Goal: Task Accomplishment & Management: Use online tool/utility

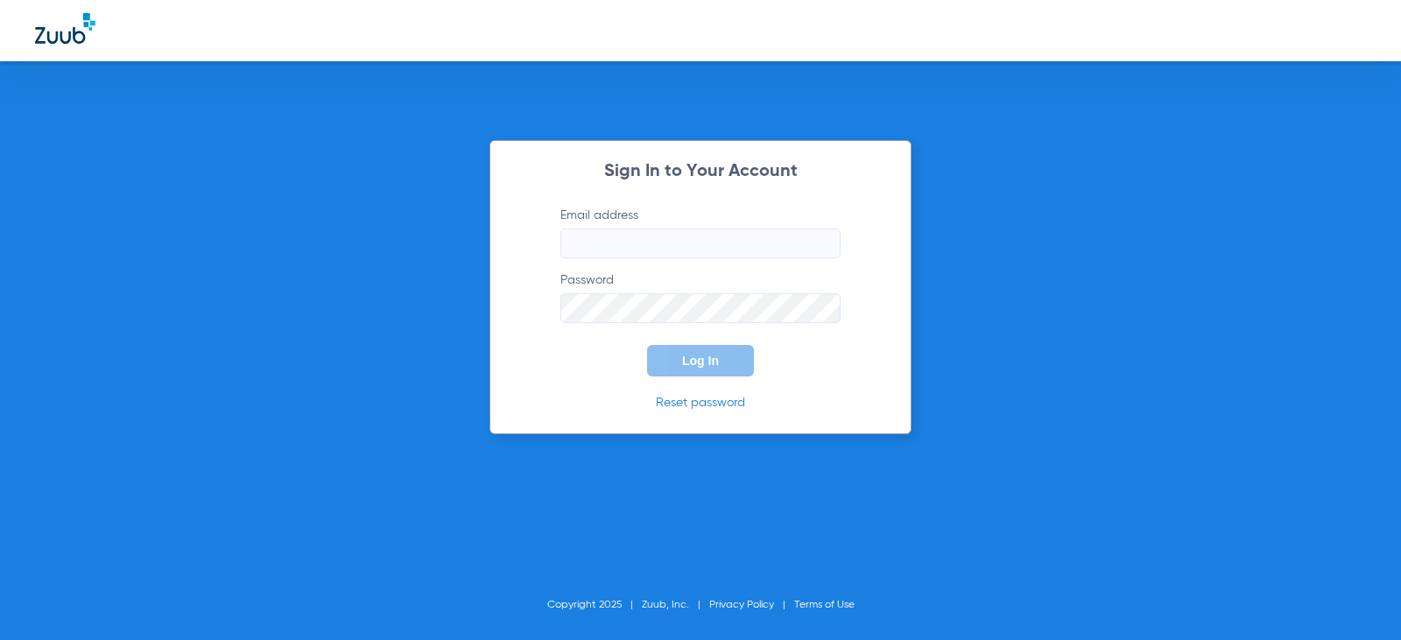
type input "[EMAIL_ADDRESS][DOMAIN_NAME]"
click at [709, 370] on button "Log In" at bounding box center [700, 361] width 107 height 32
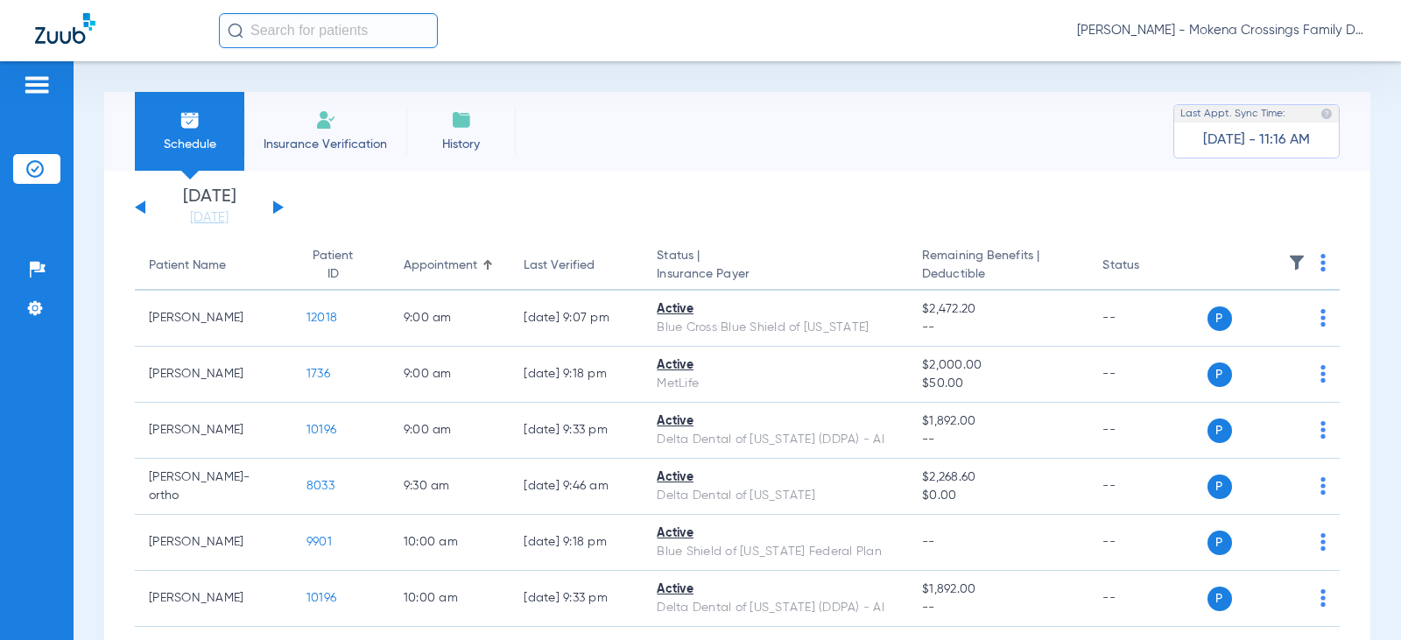
click at [232, 201] on li "[DATE] [DATE]" at bounding box center [209, 207] width 105 height 39
click at [236, 216] on link "[DATE]" at bounding box center [209, 218] width 105 height 18
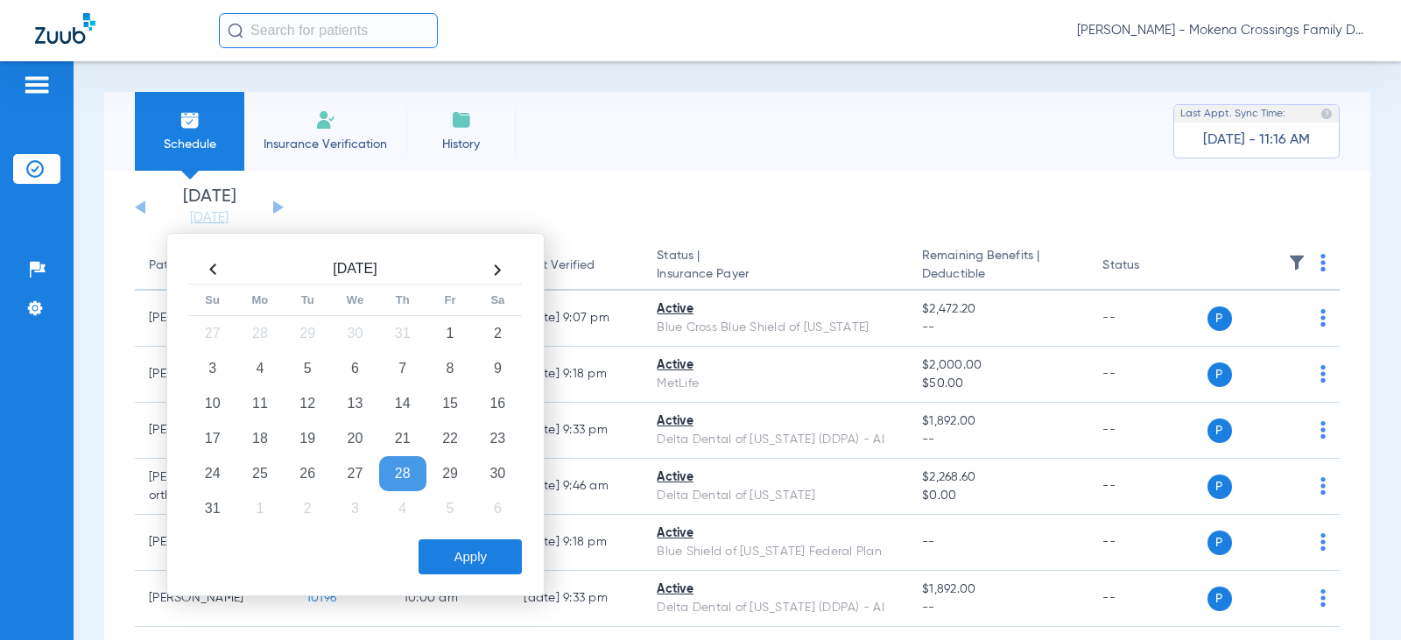
click at [496, 269] on th at bounding box center [497, 270] width 47 height 28
click at [251, 379] on td "8" at bounding box center [259, 368] width 47 height 35
click at [448, 564] on button "Apply" at bounding box center [470, 557] width 103 height 35
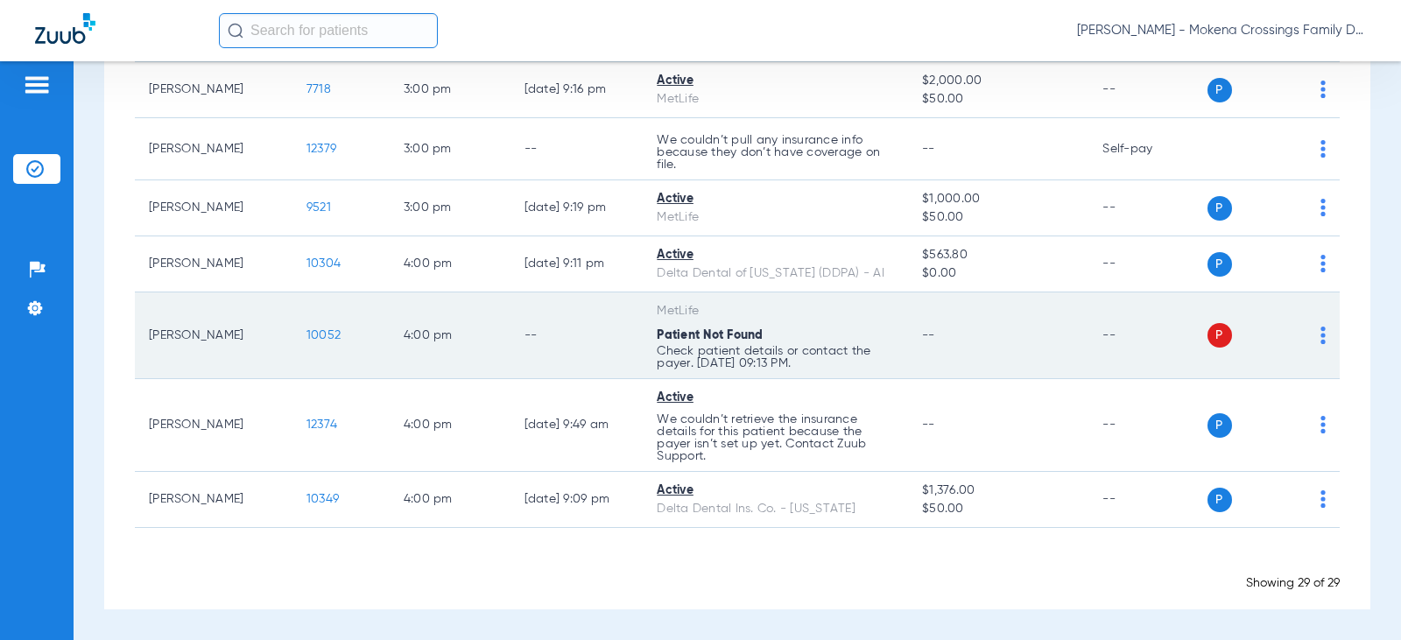
scroll to position [1903, 0]
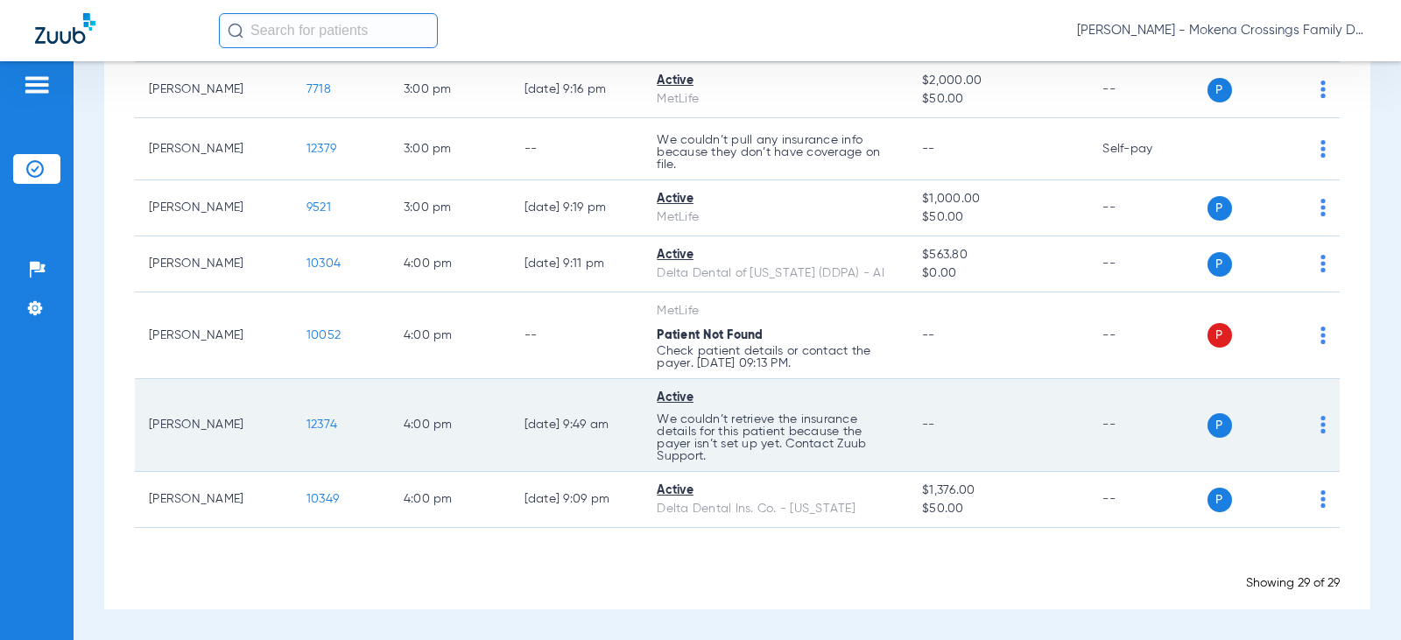
click at [307, 421] on span "12374" at bounding box center [322, 425] width 31 height 12
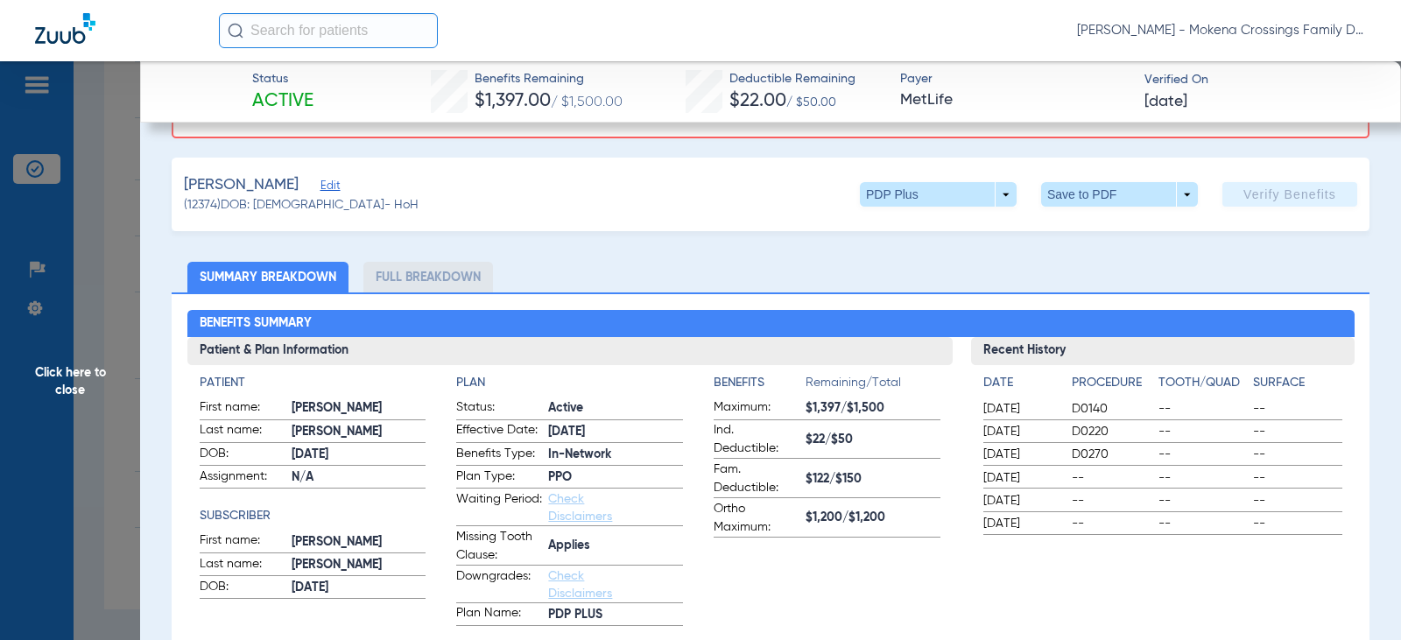
scroll to position [0, 0]
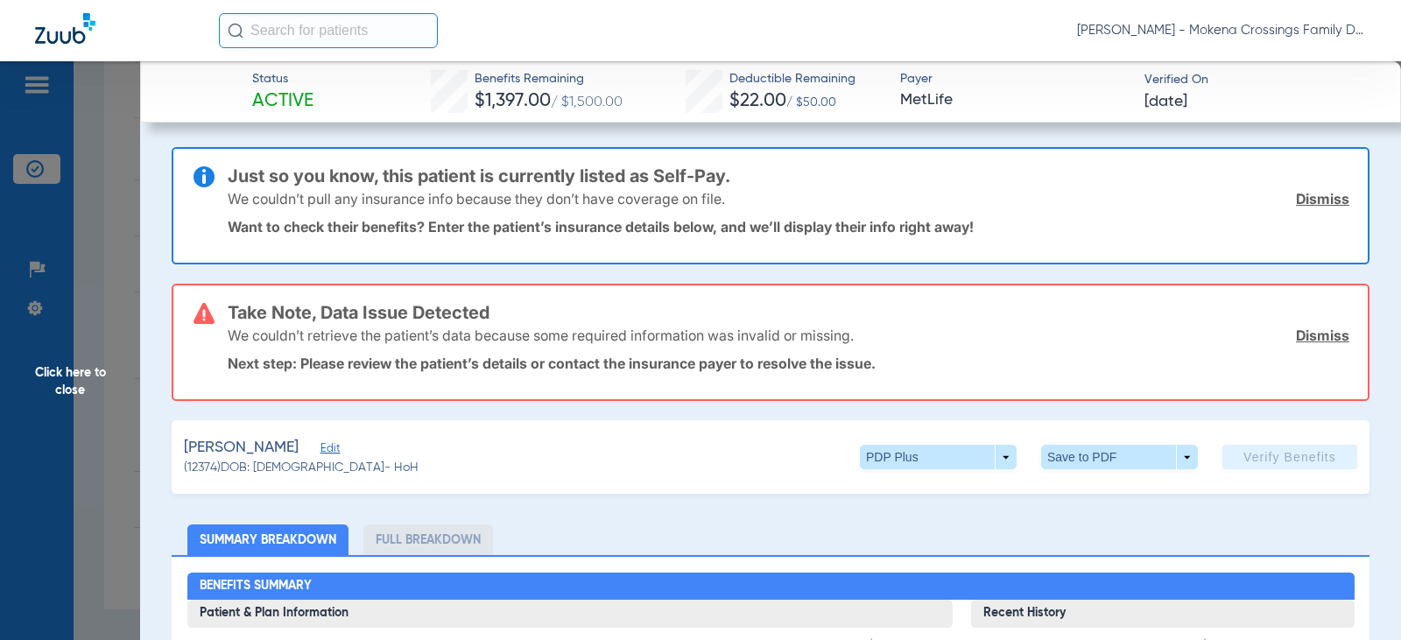
click at [67, 369] on span "Click here to close" at bounding box center [70, 381] width 140 height 640
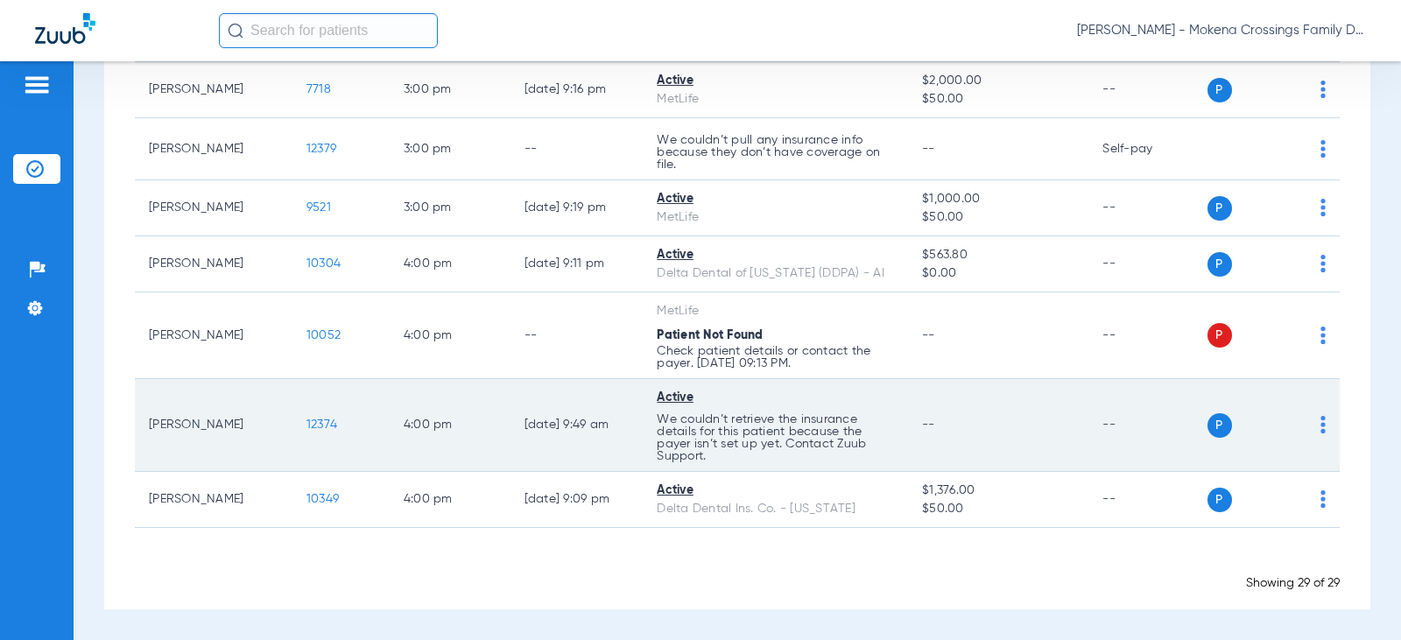
click at [310, 428] on span "12374" at bounding box center [322, 425] width 31 height 12
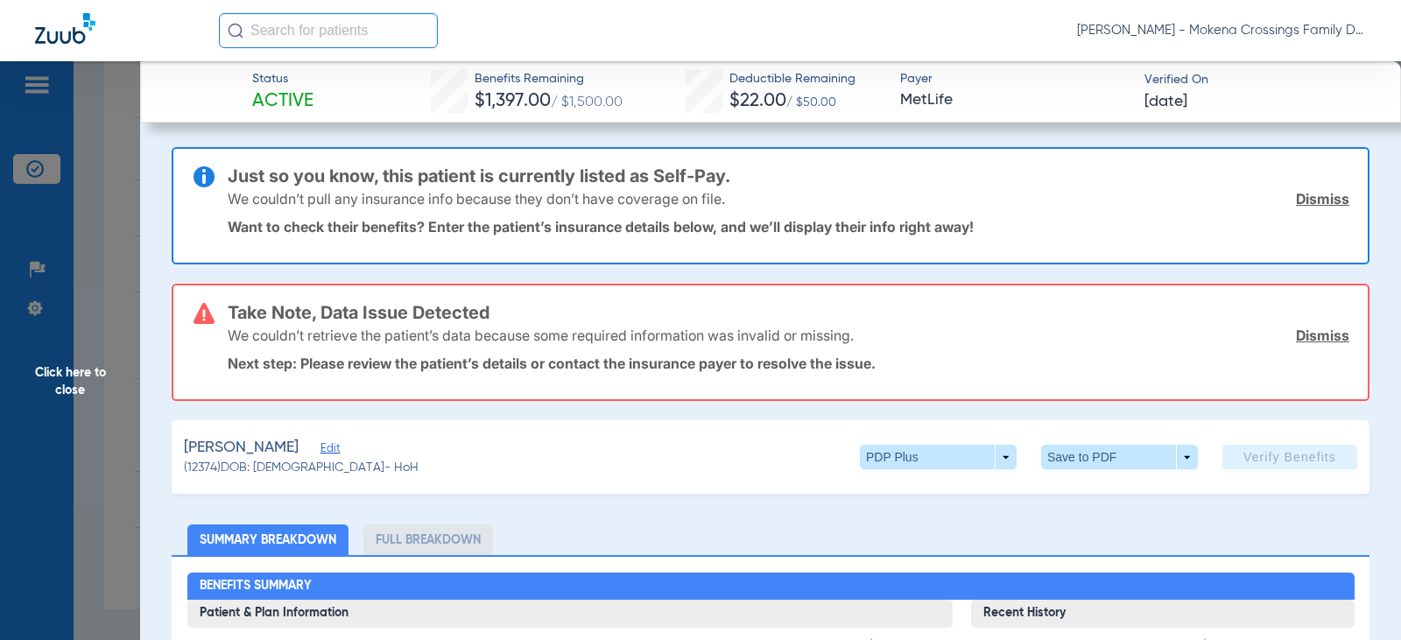
scroll to position [88, 0]
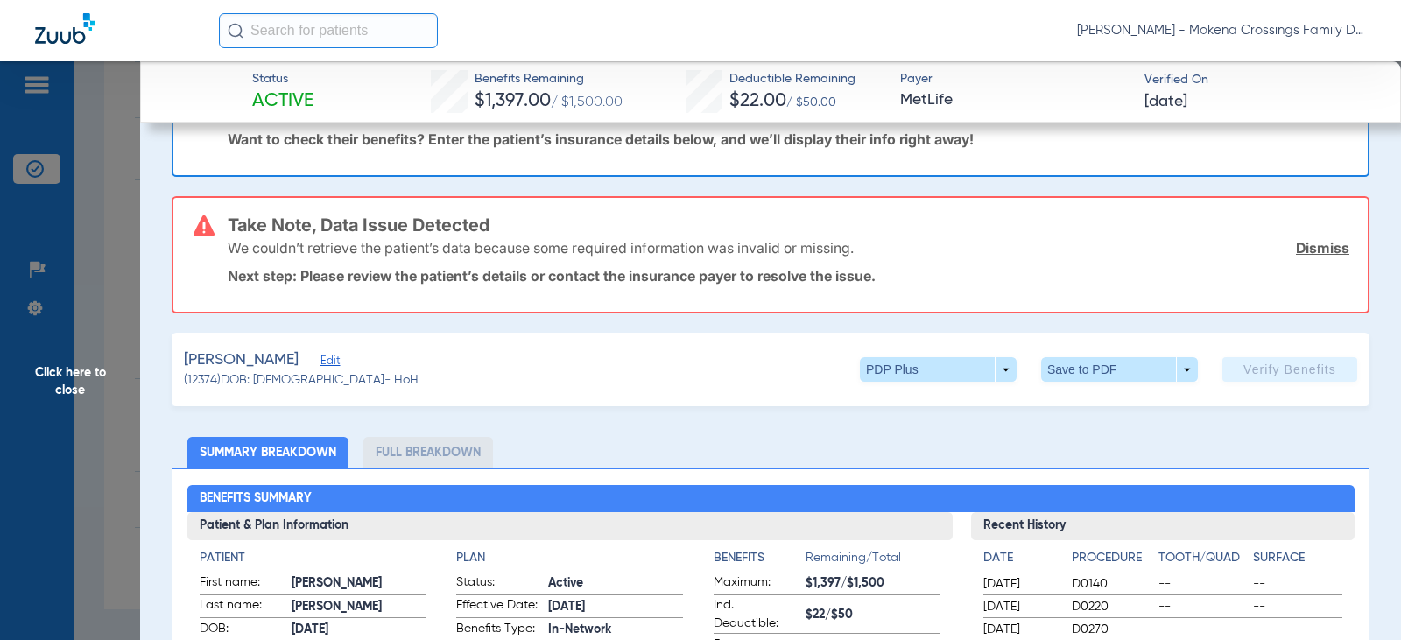
click at [478, 458] on li "Full Breakdown" at bounding box center [428, 452] width 130 height 31
click at [323, 357] on span "Edit" at bounding box center [329, 363] width 16 height 17
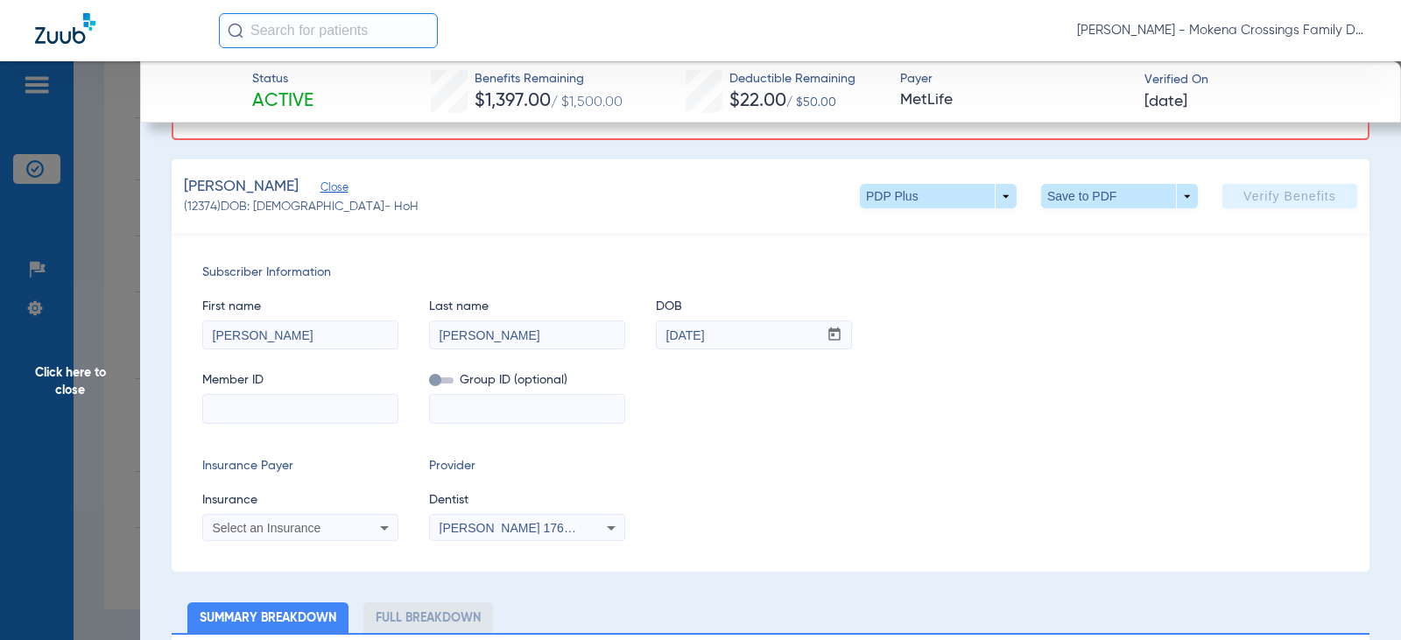
scroll to position [263, 0]
paste input "333509498"
click at [388, 528] on icon at bounding box center [384, 526] width 21 height 21
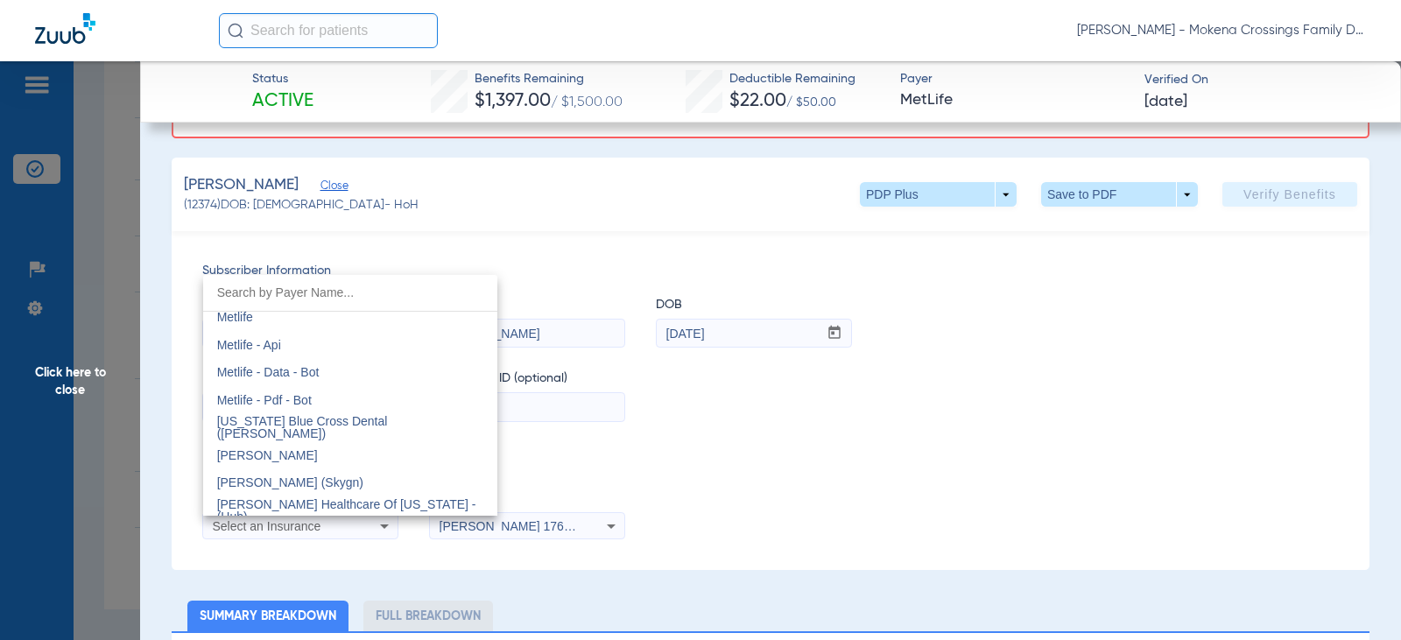
scroll to position [8584, 0]
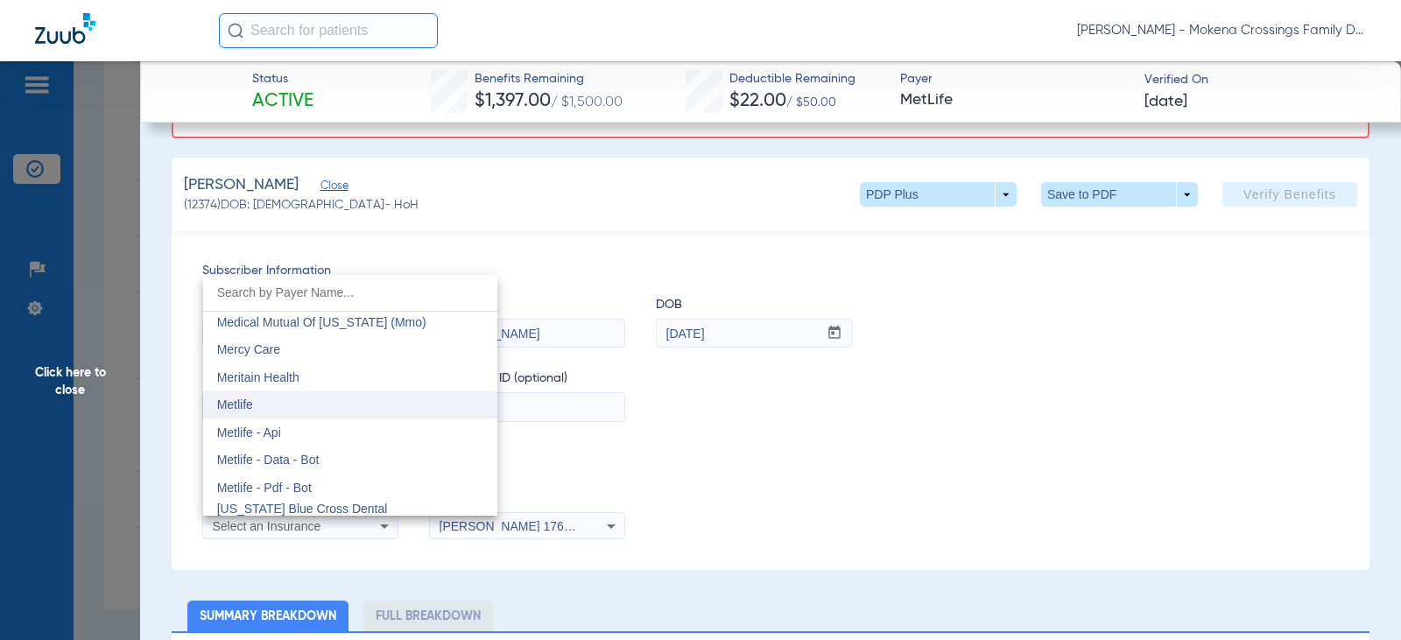
click at [343, 397] on mat-option "Metlife" at bounding box center [350, 406] width 294 height 28
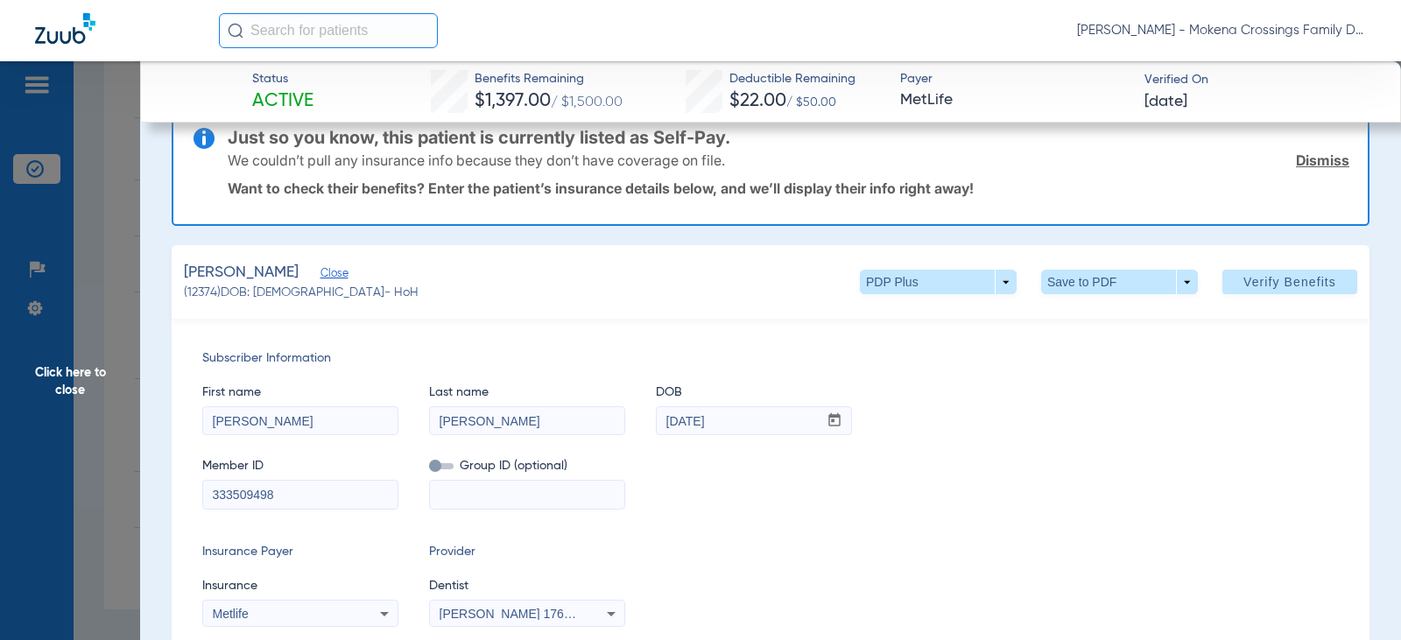
scroll to position [0, 0]
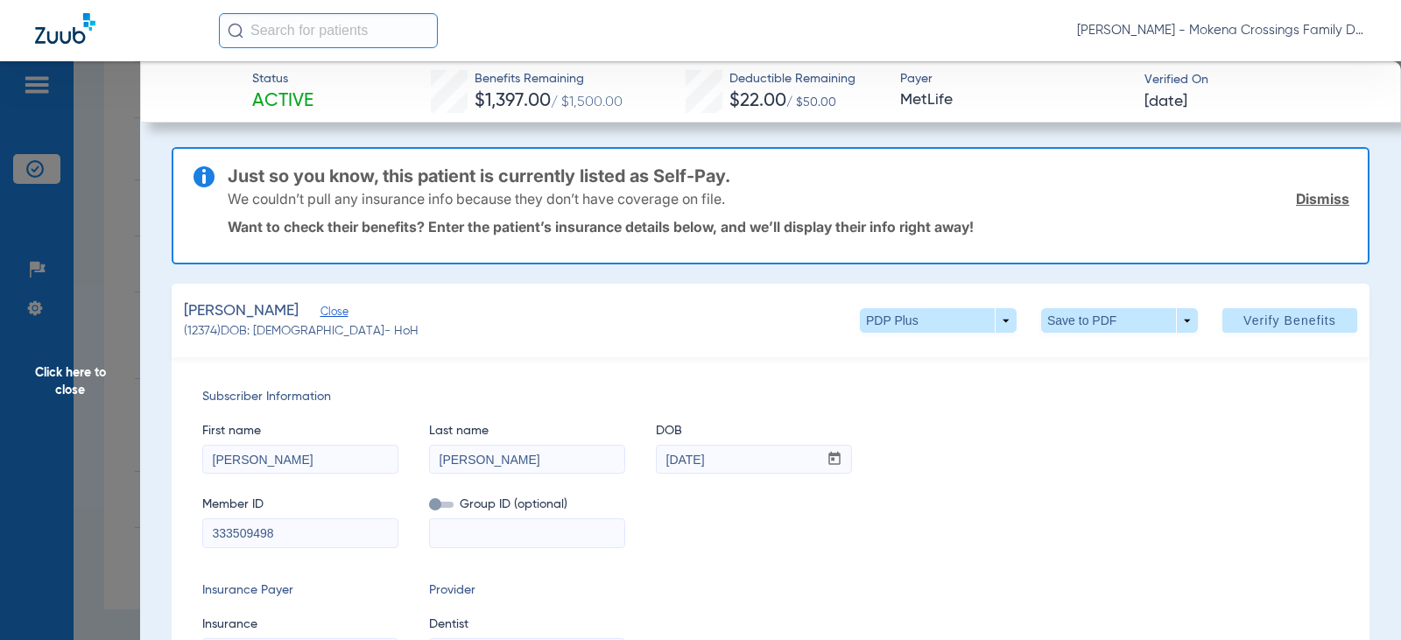
click at [222, 533] on input "333509498" at bounding box center [300, 533] width 194 height 28
type input "333509498"
click at [1288, 328] on span "Verify Benefits" at bounding box center [1290, 321] width 93 height 14
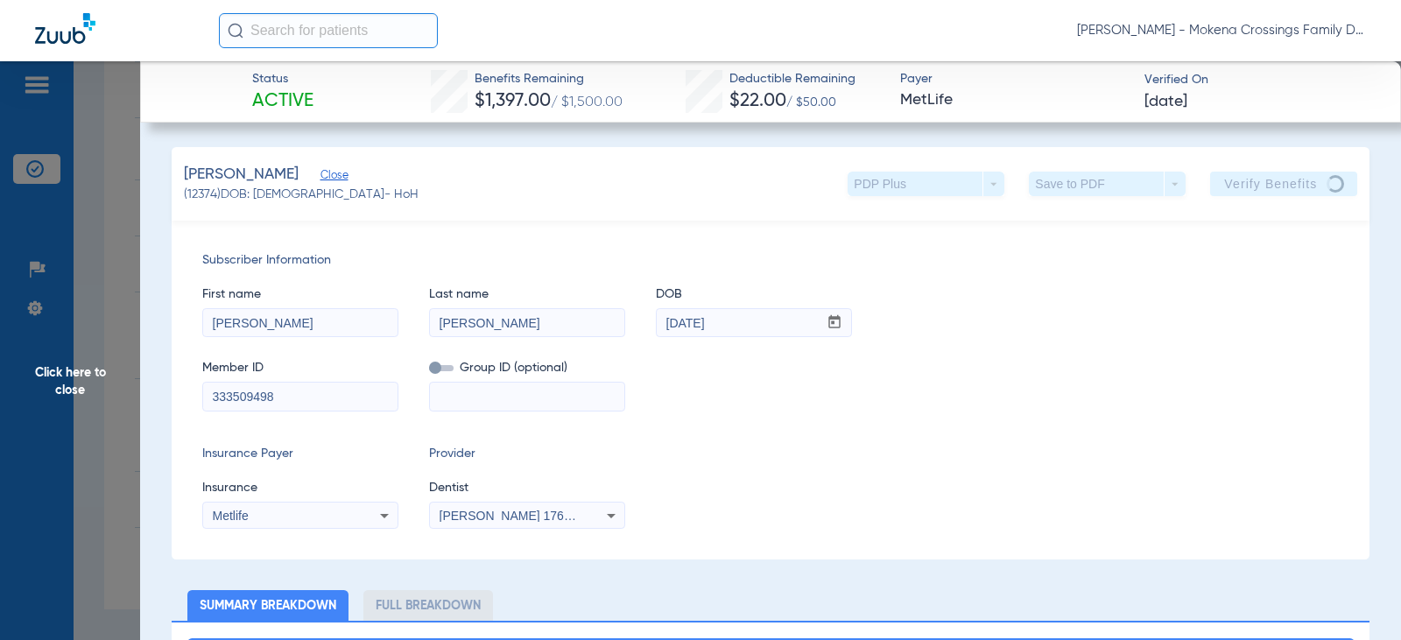
click at [52, 382] on span "Click here to close" at bounding box center [70, 381] width 140 height 640
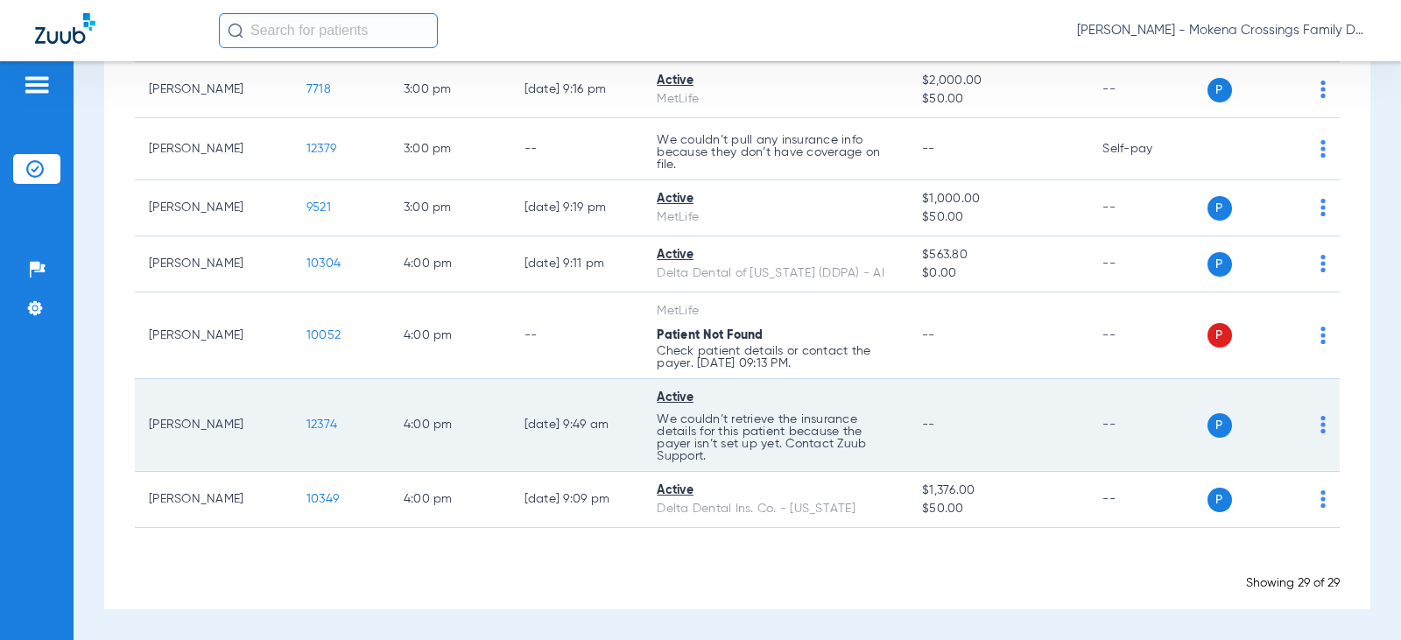
click at [661, 389] on div "Active" at bounding box center [775, 398] width 237 height 18
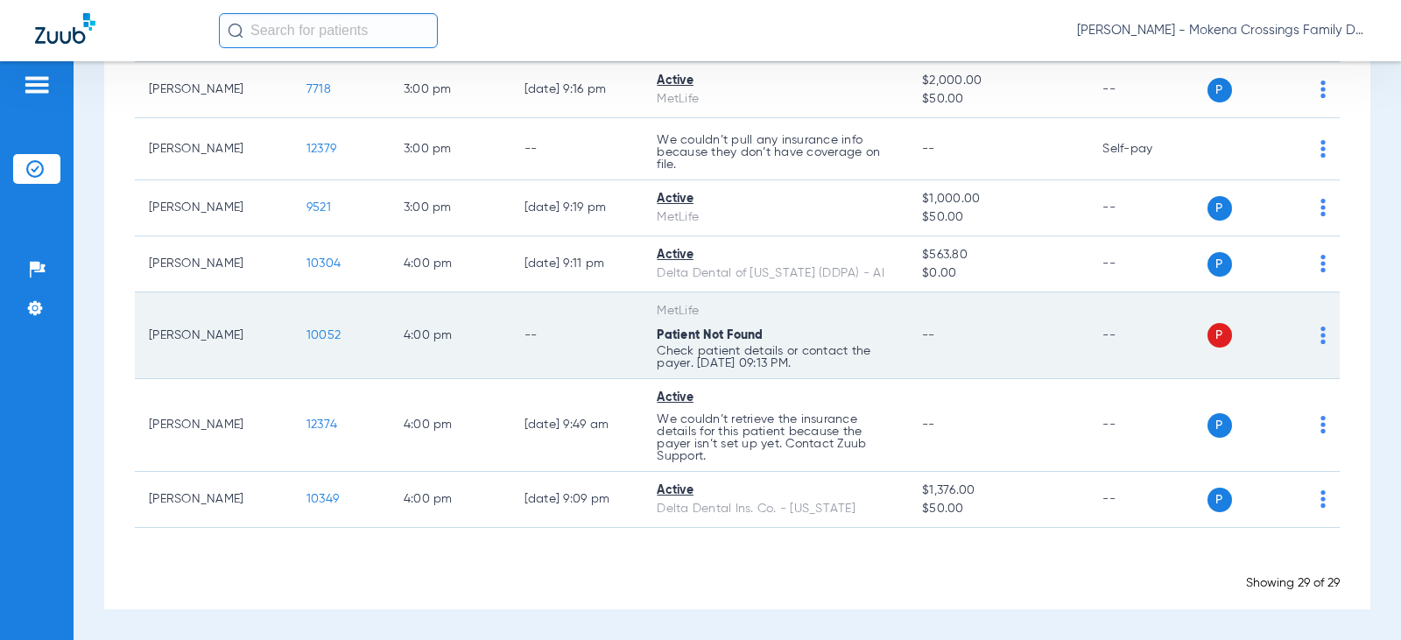
scroll to position [1903, 0]
click at [306, 324] on td "10052" at bounding box center [341, 336] width 97 height 87
click at [307, 331] on span "10052" at bounding box center [324, 335] width 34 height 12
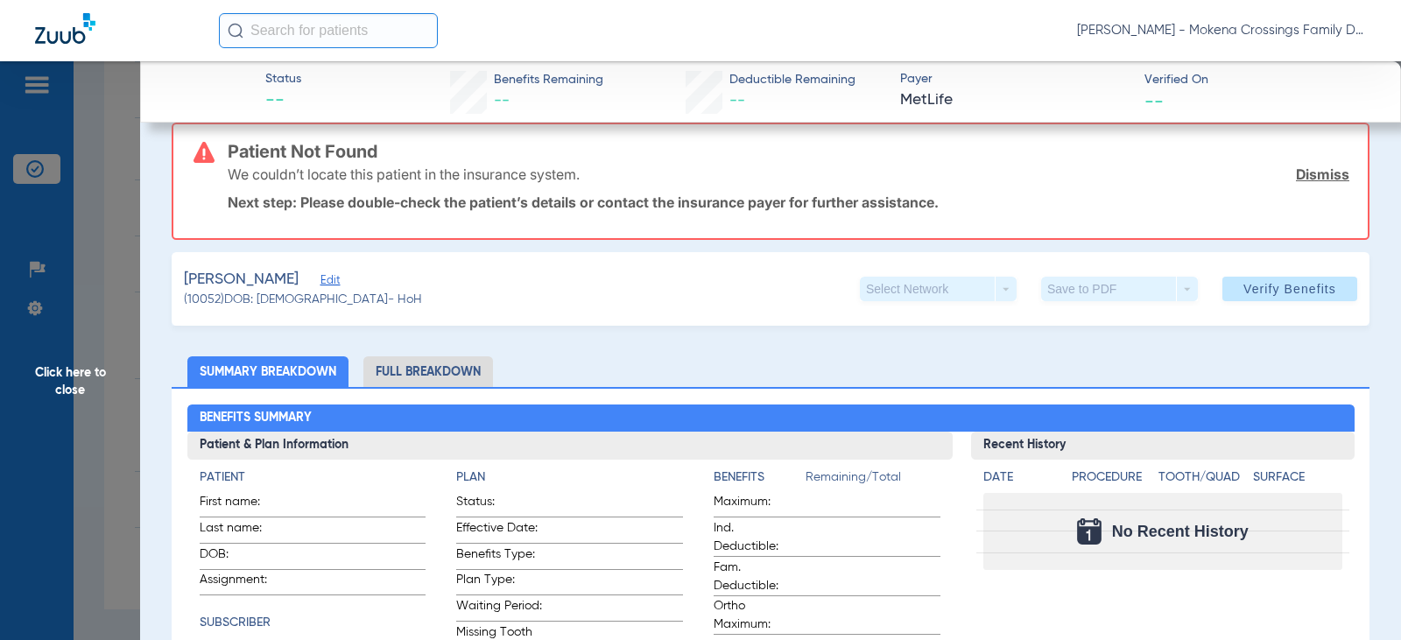
scroll to position [0, 0]
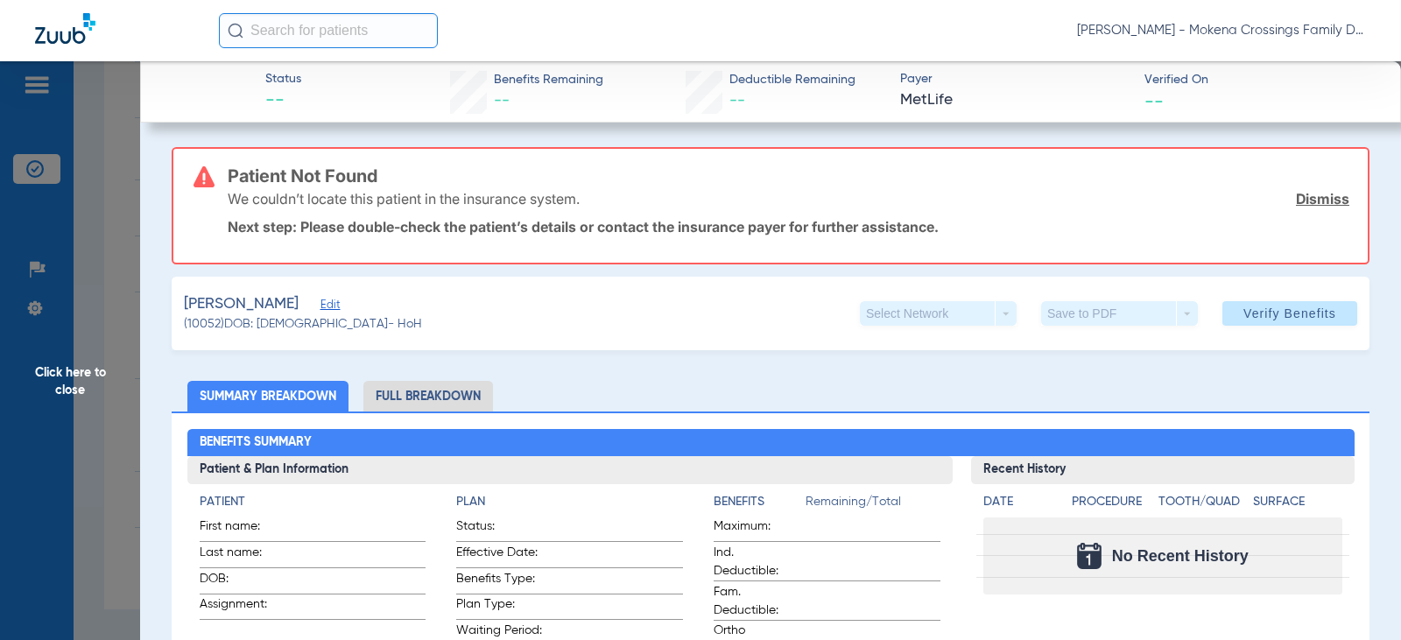
click at [321, 305] on span "Edit" at bounding box center [329, 307] width 16 height 17
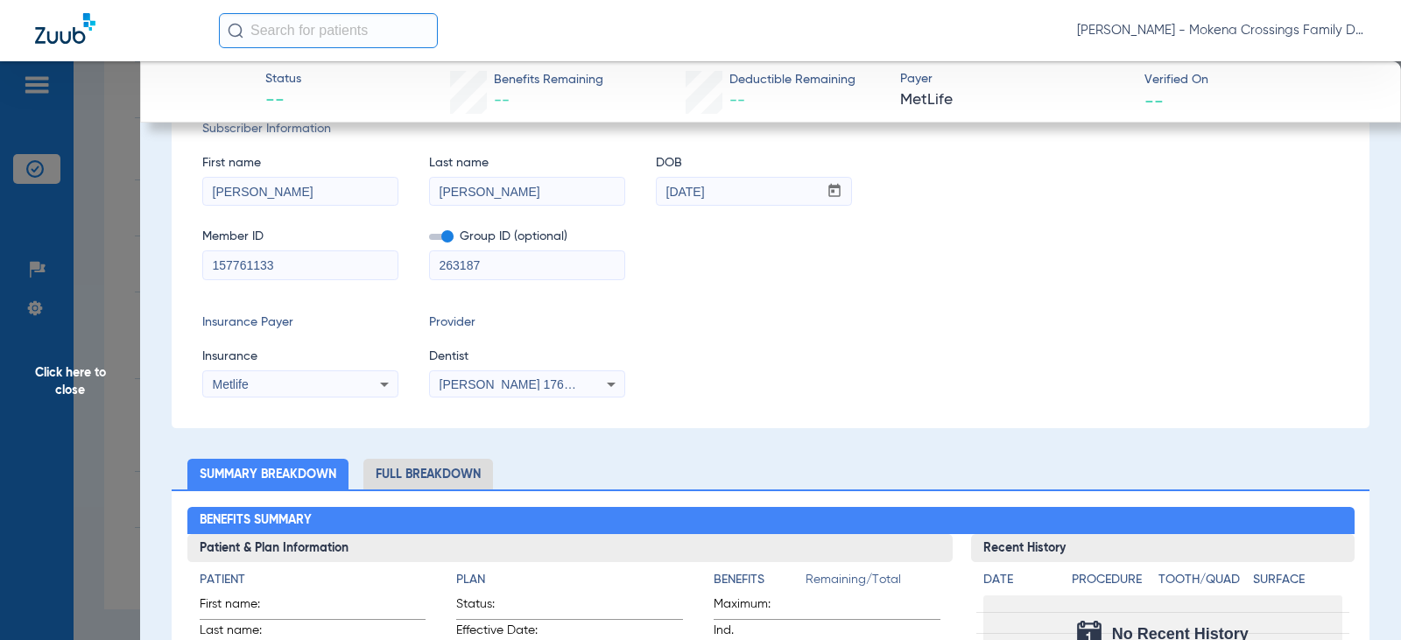
scroll to position [263, 0]
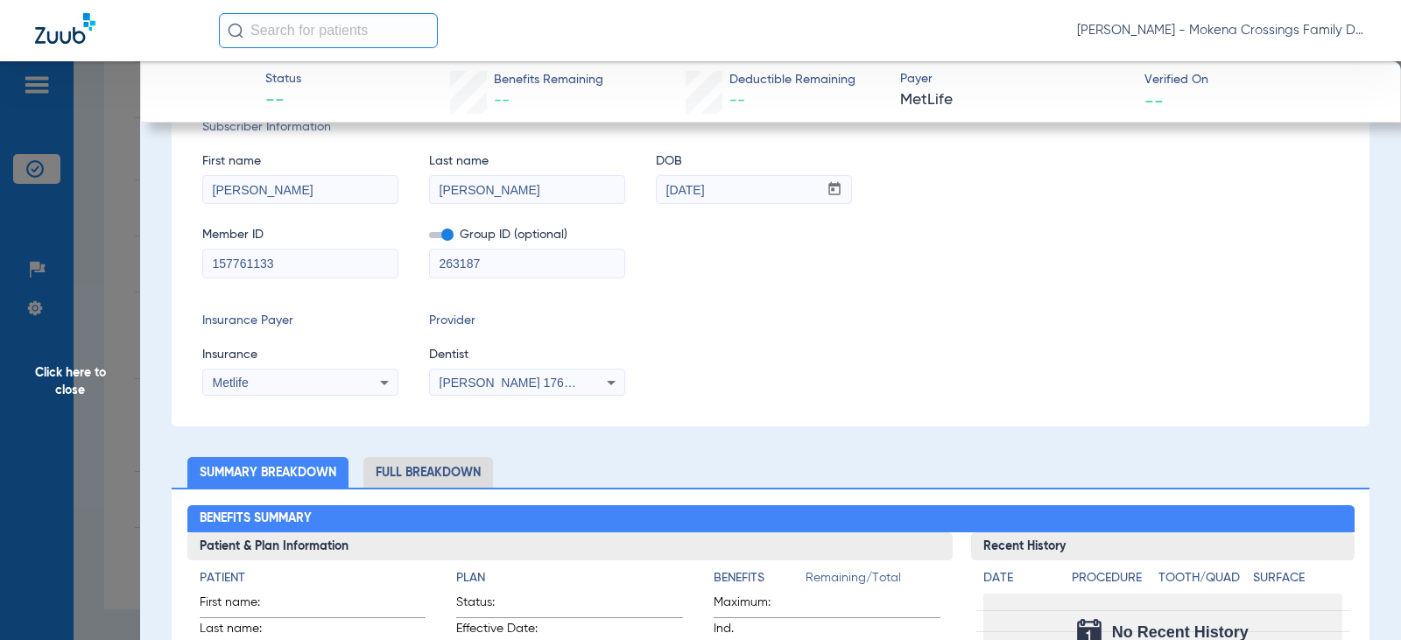
click at [513, 191] on input "[PERSON_NAME]" at bounding box center [527, 190] width 194 height 28
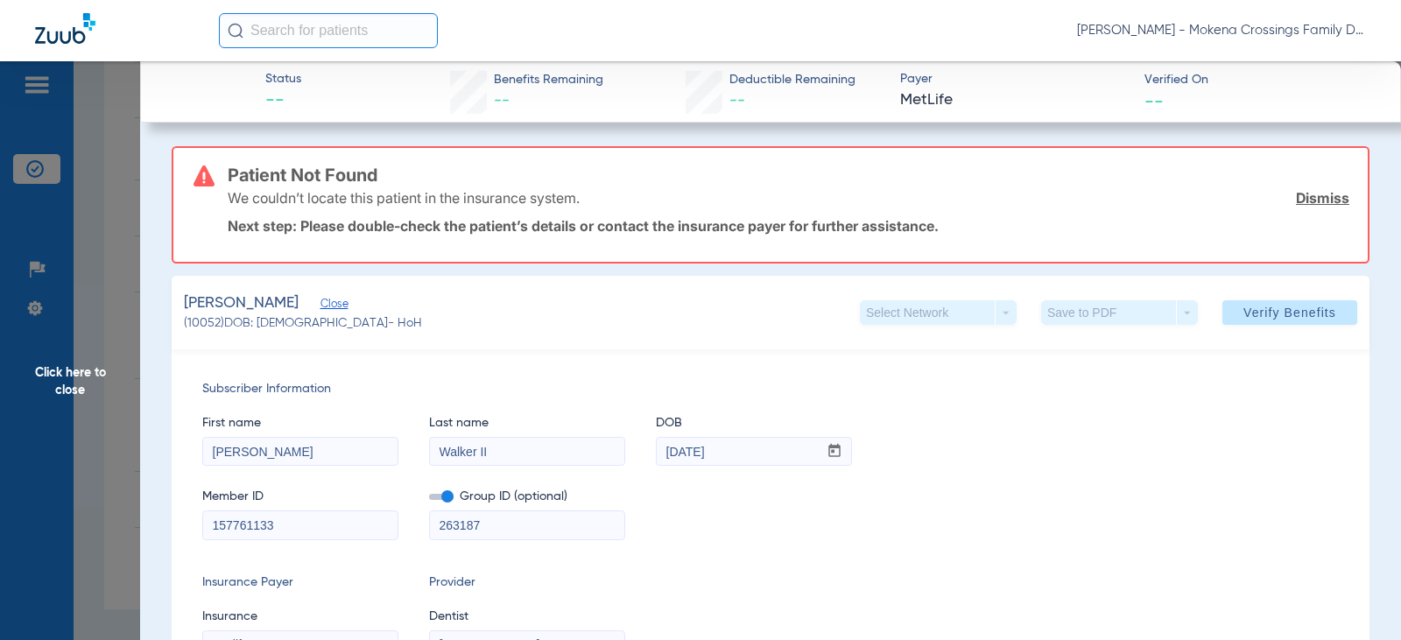
scroll to position [0, 0]
type input "Walker II"
click at [1254, 311] on span "Verify Benefits" at bounding box center [1290, 314] width 93 height 14
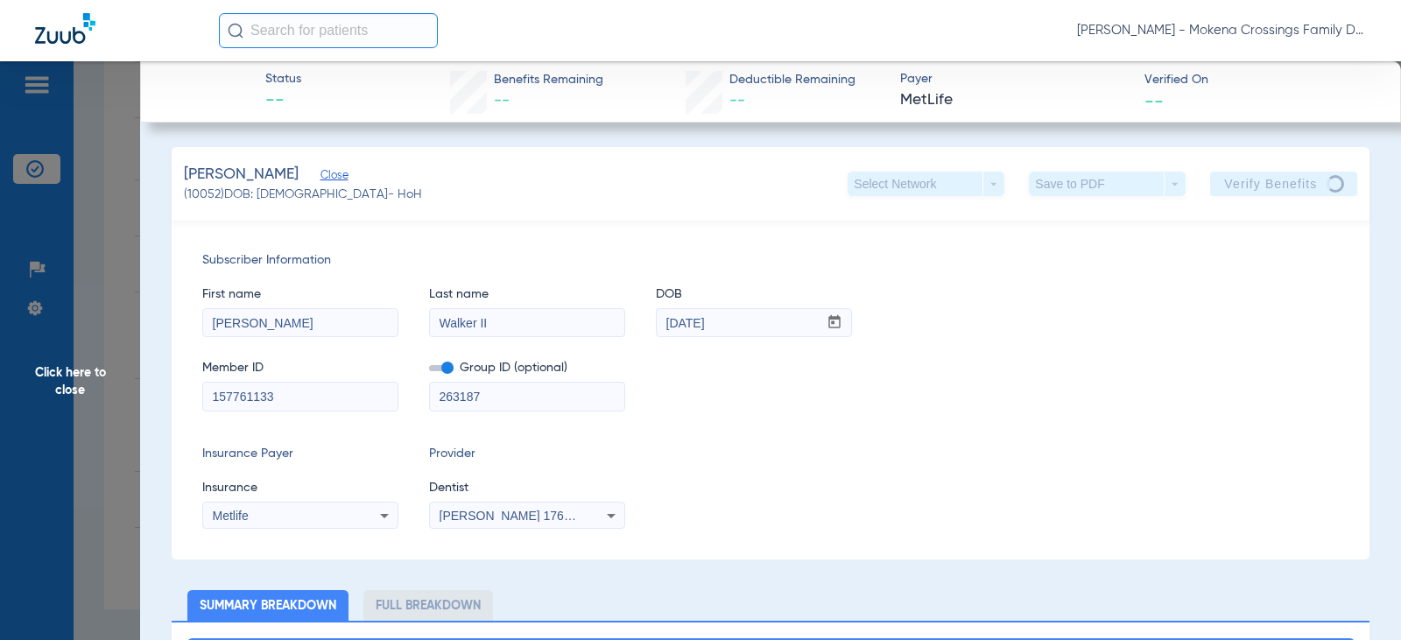
click at [83, 422] on span "Click here to close" at bounding box center [70, 381] width 140 height 640
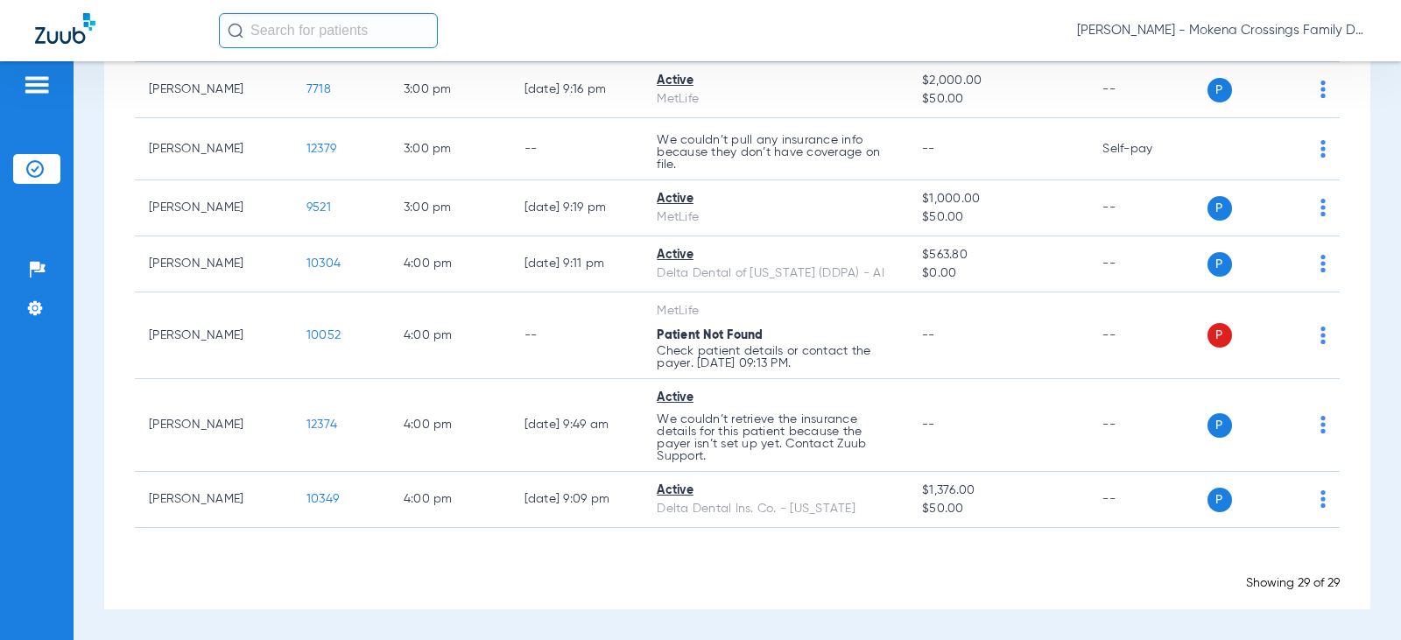
click at [1360, 263] on div "Schedule Insurance Verification History Last Appt. Sync Time: [DATE] - 11:28 AM…" at bounding box center [738, 350] width 1328 height 579
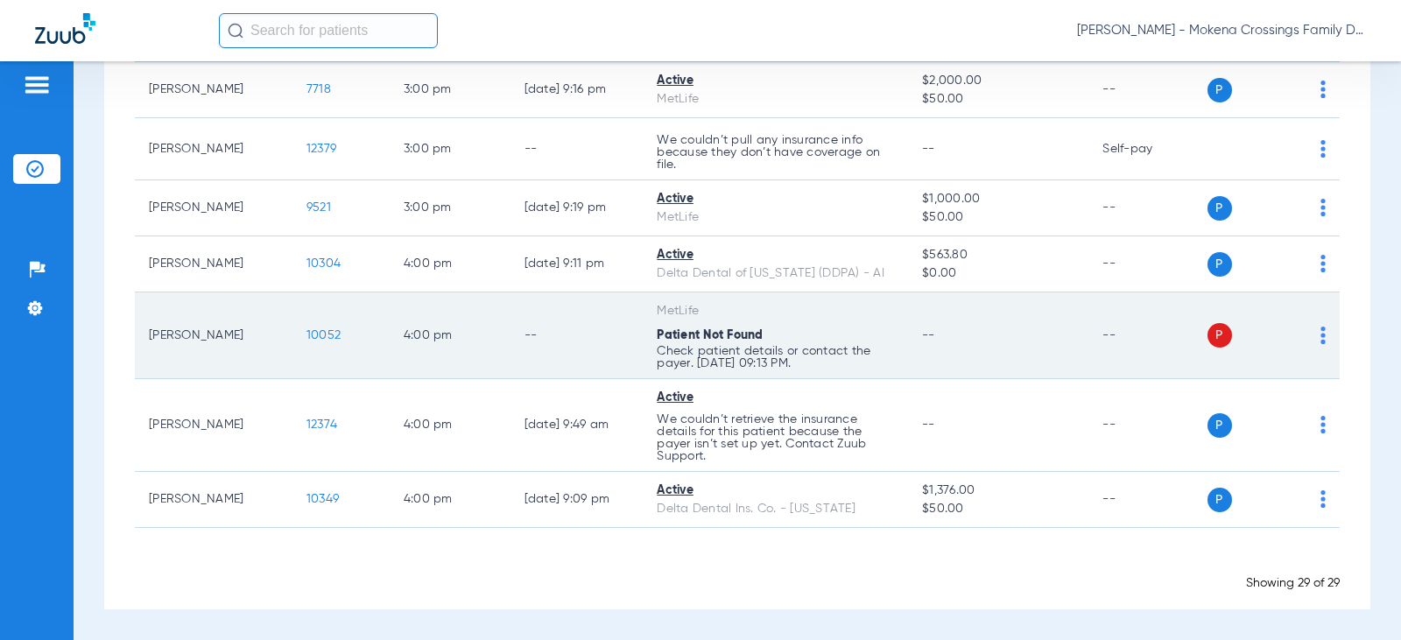
click at [314, 337] on span "10052" at bounding box center [324, 335] width 34 height 12
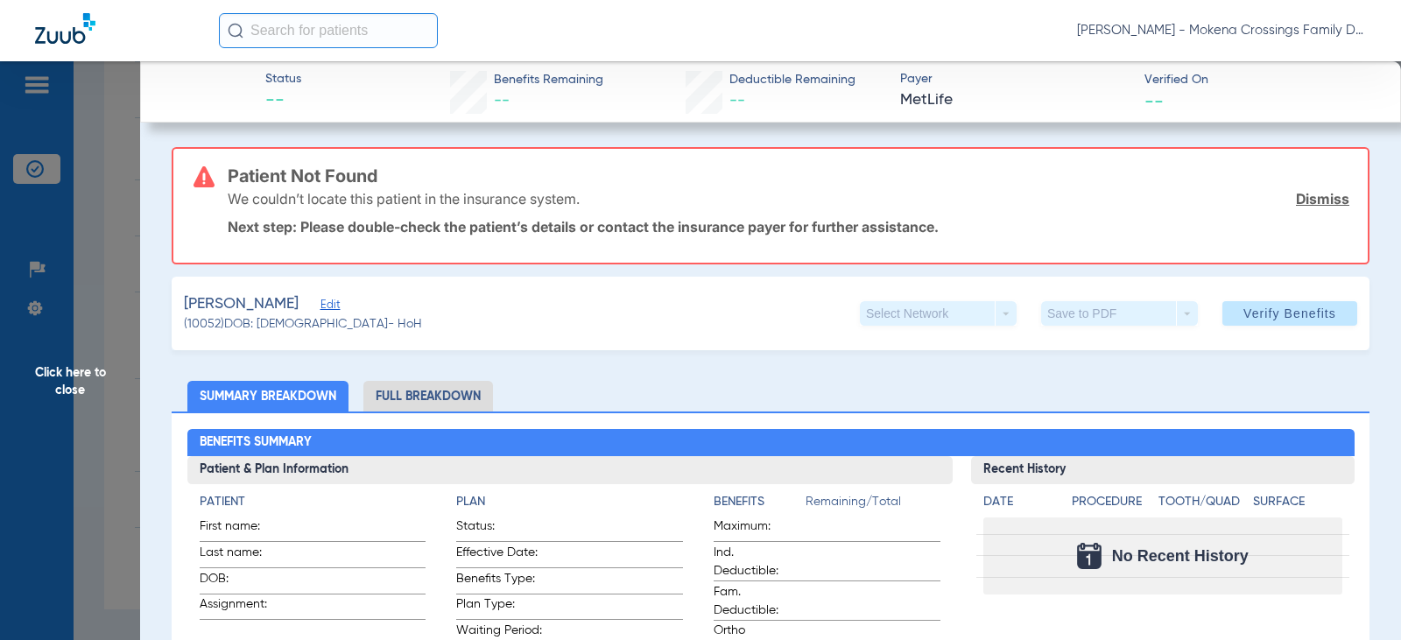
click at [321, 309] on span "Edit" at bounding box center [329, 307] width 16 height 17
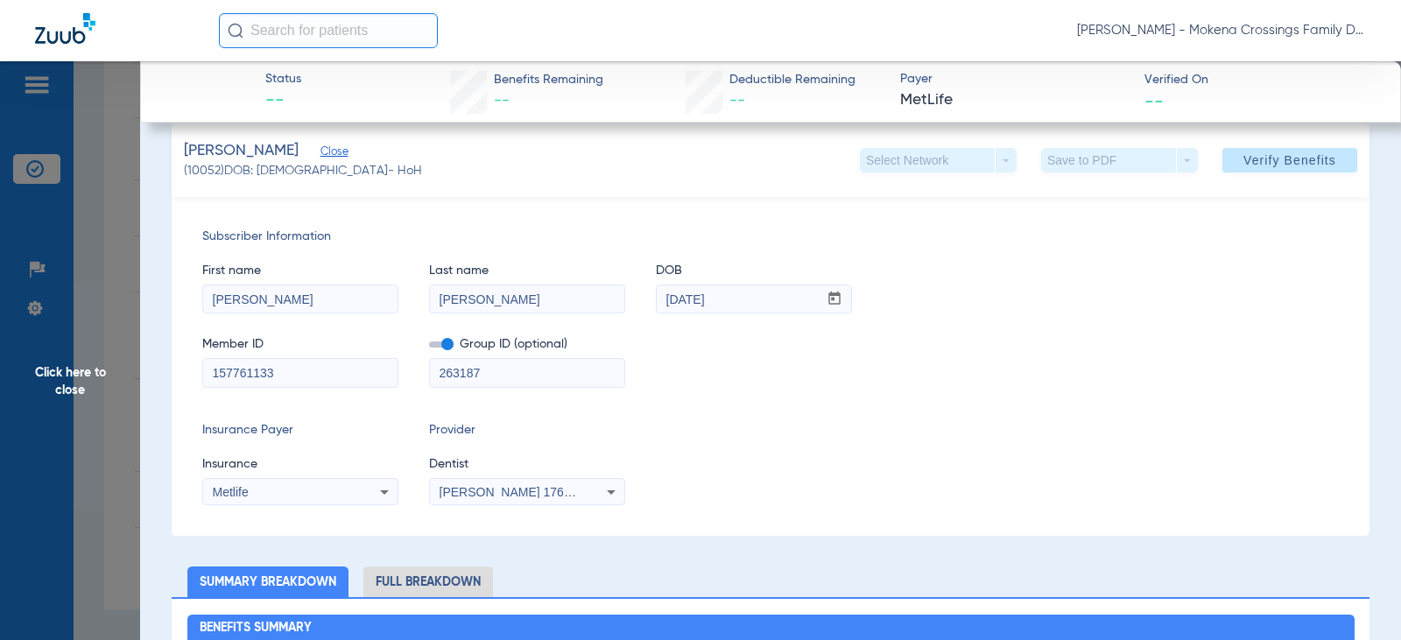
scroll to position [88, 0]
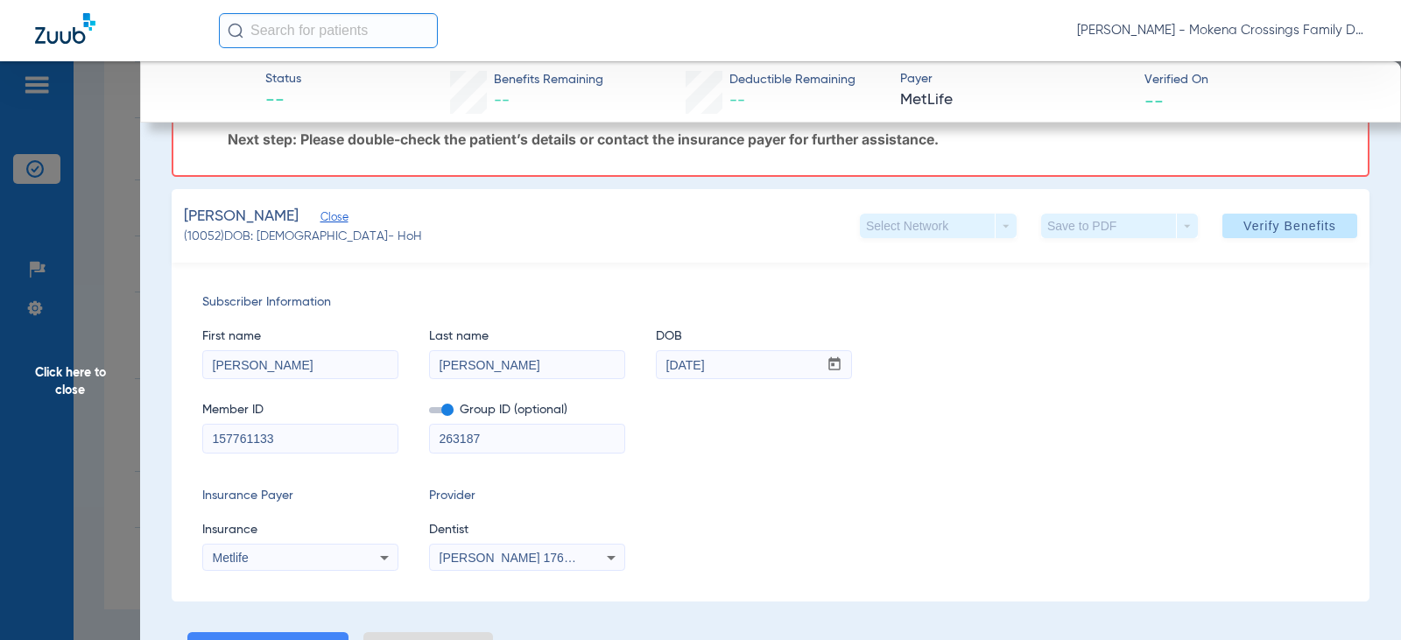
click at [540, 369] on input "[PERSON_NAME]" at bounding box center [527, 365] width 194 height 28
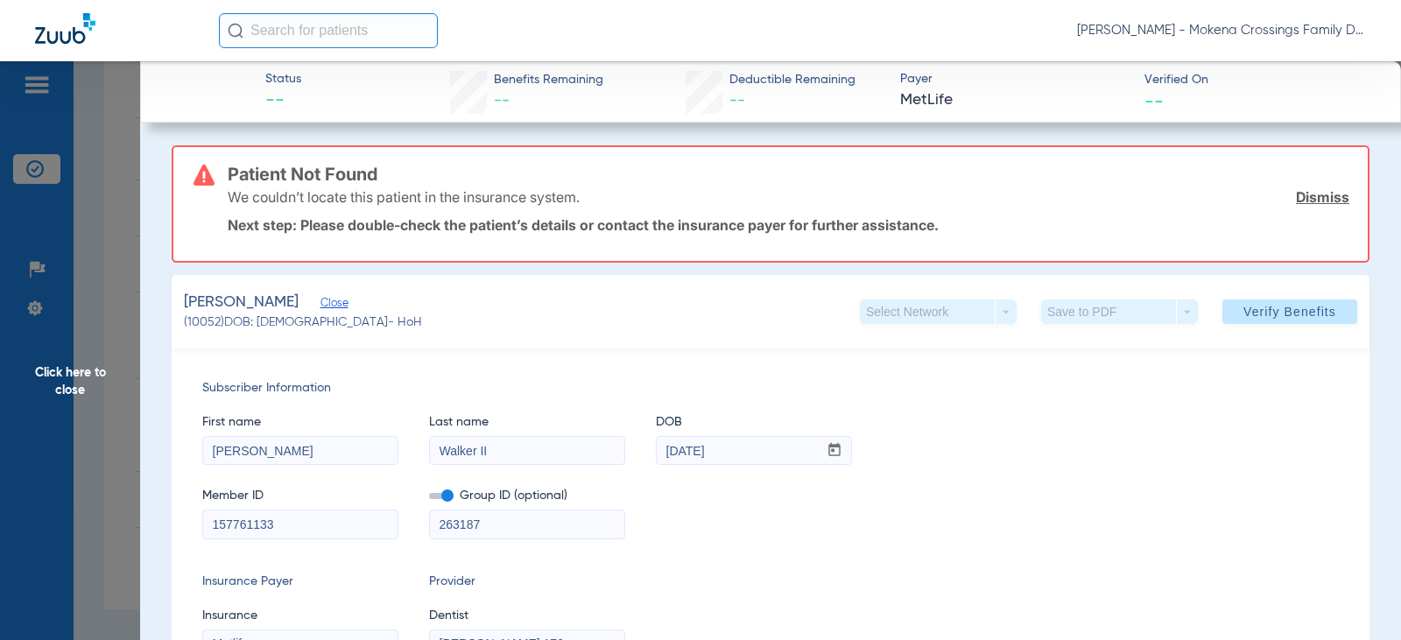
scroll to position [0, 0]
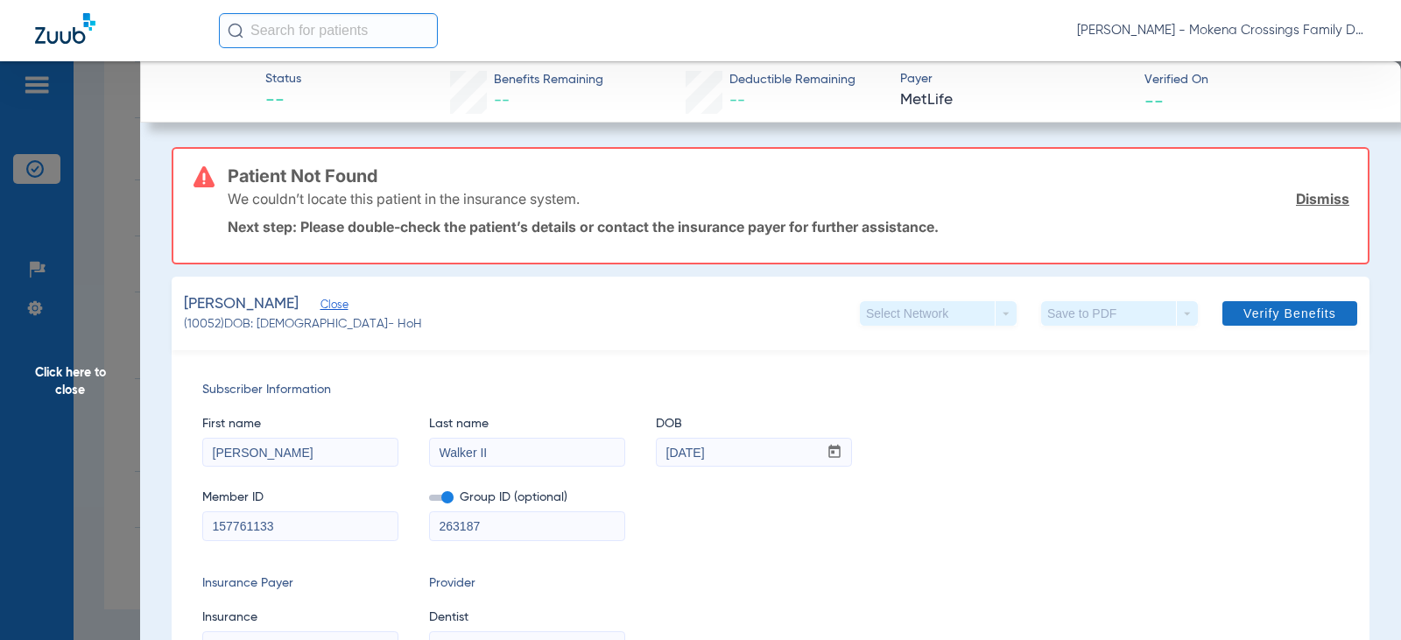
type input "Walker II"
click at [1251, 305] on span at bounding box center [1290, 314] width 135 height 42
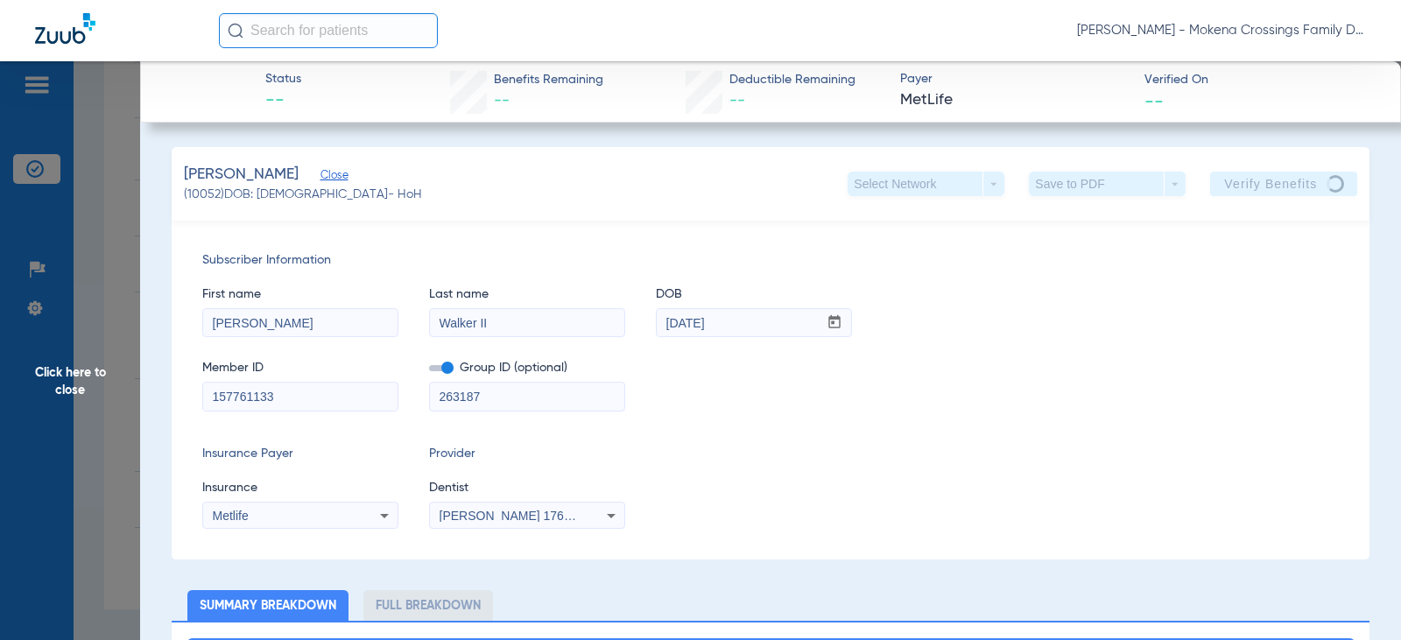
click at [95, 365] on span "Click here to close" at bounding box center [70, 381] width 140 height 640
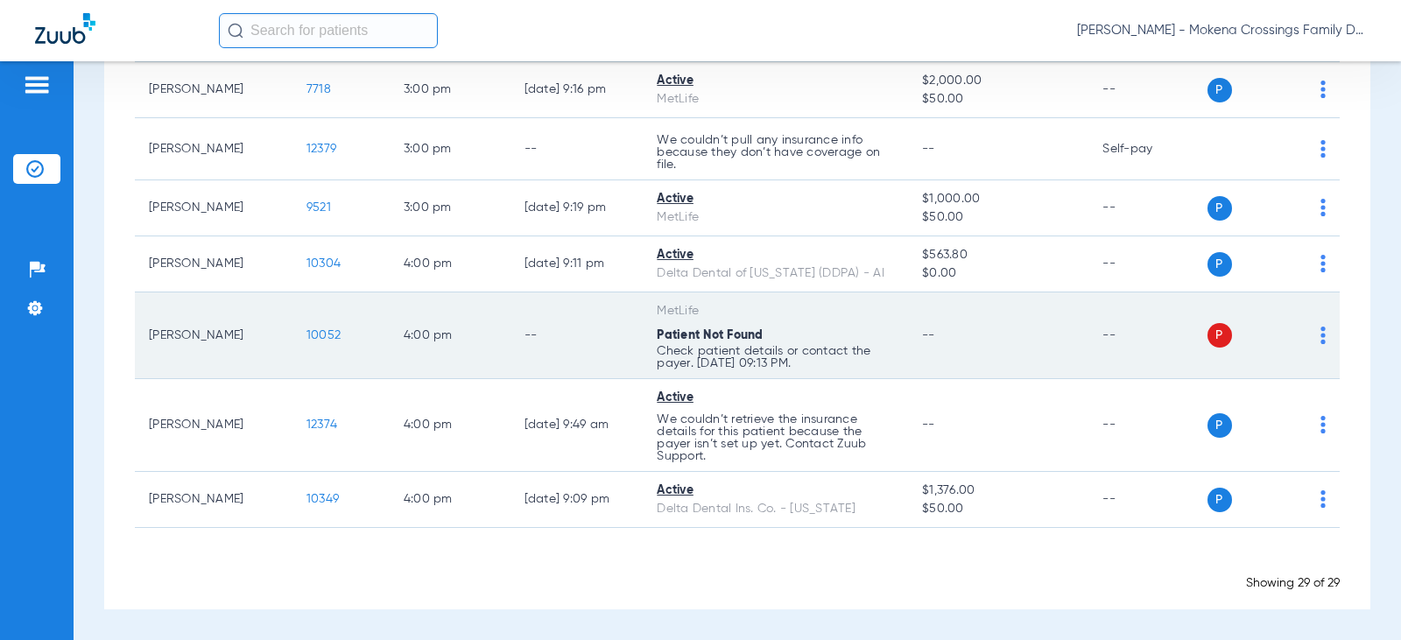
click at [1303, 331] on div "P S" at bounding box center [1267, 335] width 119 height 25
click at [1321, 343] on img at bounding box center [1323, 336] width 5 height 18
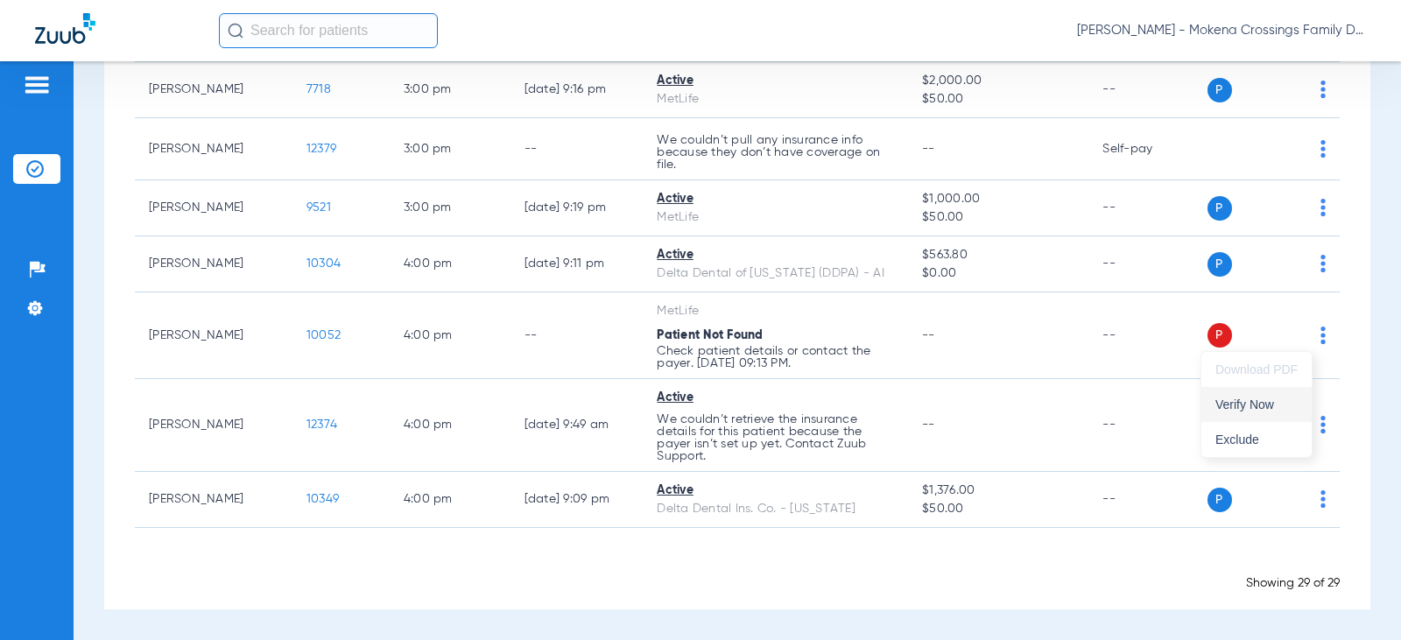
click at [1268, 410] on span "Verify Now" at bounding box center [1257, 405] width 82 height 12
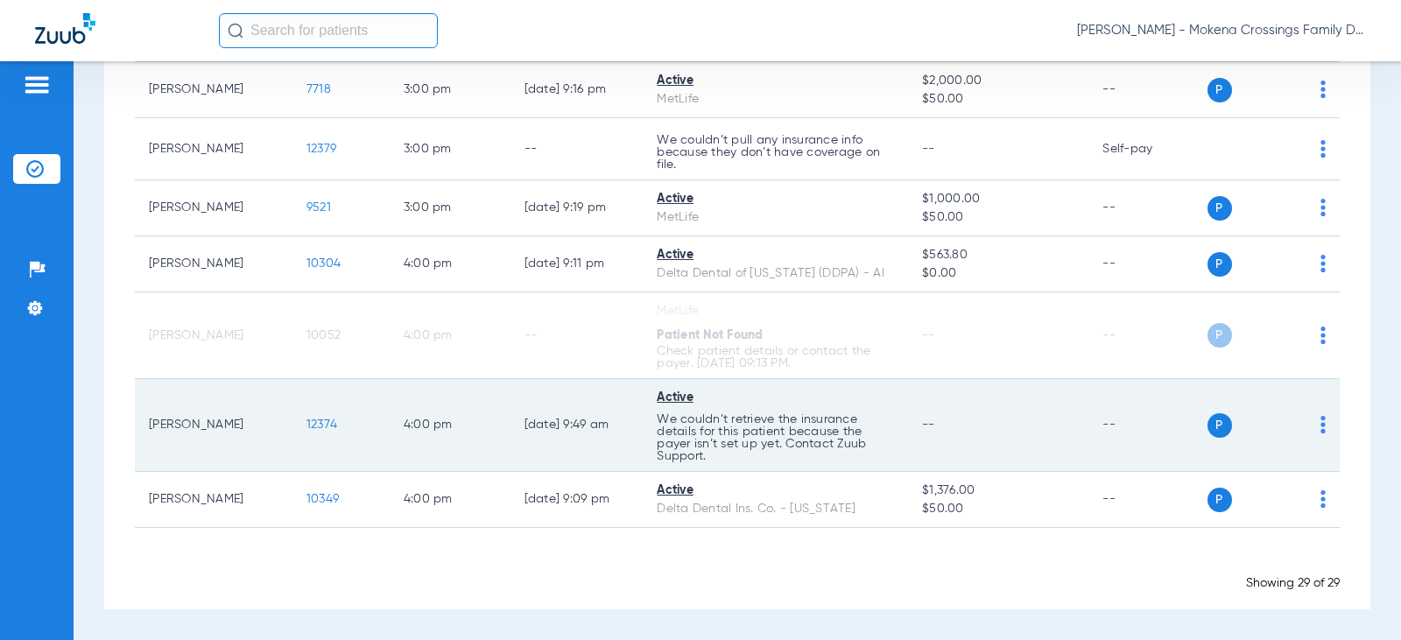
click at [1321, 430] on img at bounding box center [1323, 425] width 5 height 18
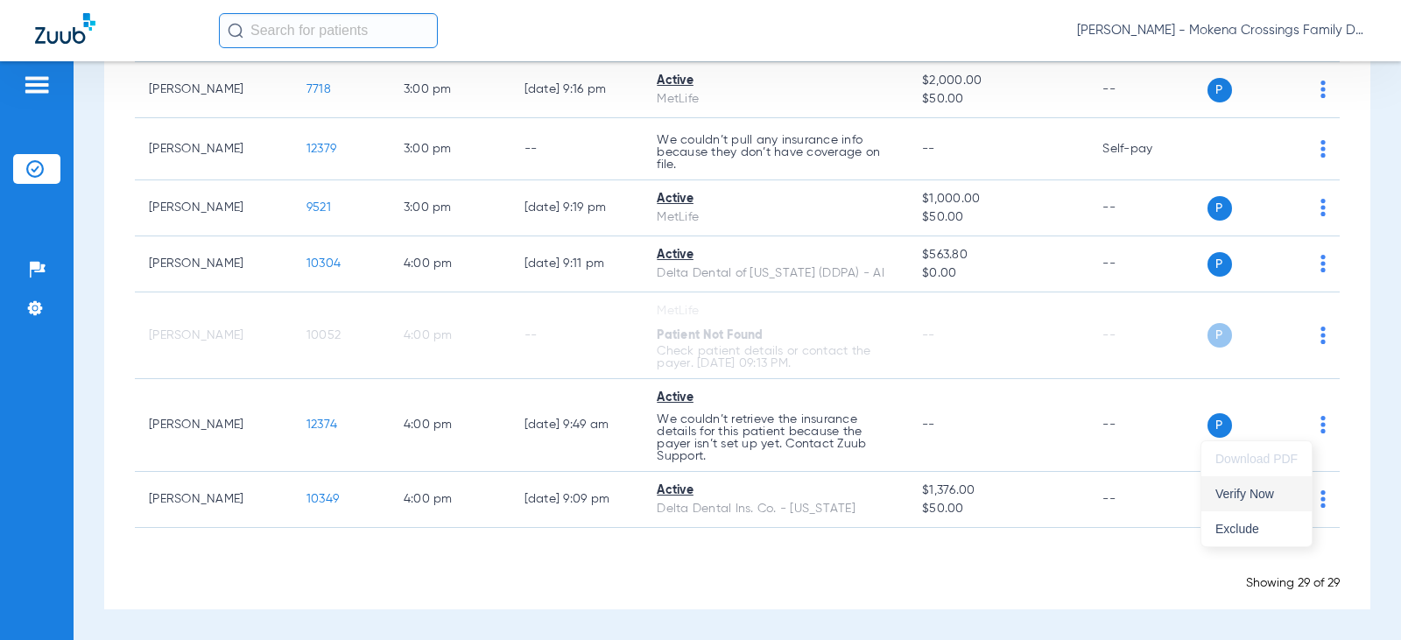
click at [1277, 496] on span "Verify Now" at bounding box center [1257, 494] width 82 height 12
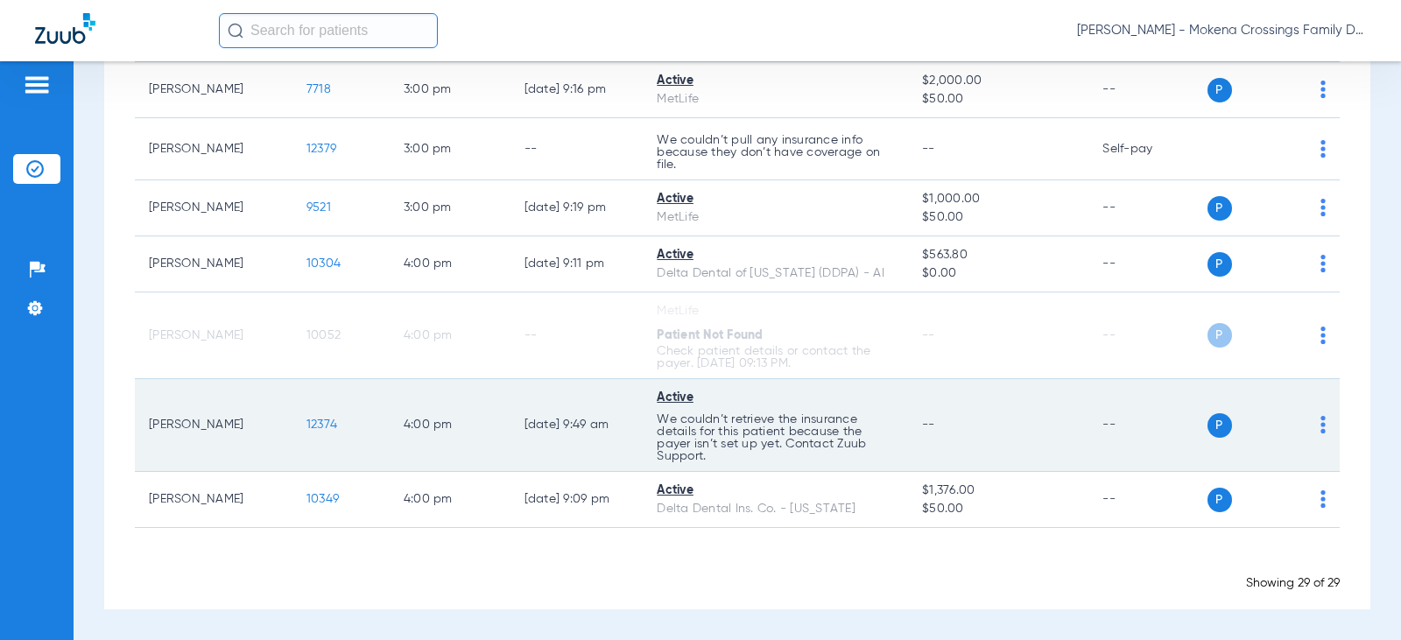
click at [1313, 417] on td "P S" at bounding box center [1274, 425] width 133 height 93
click at [1321, 429] on img at bounding box center [1323, 425] width 5 height 18
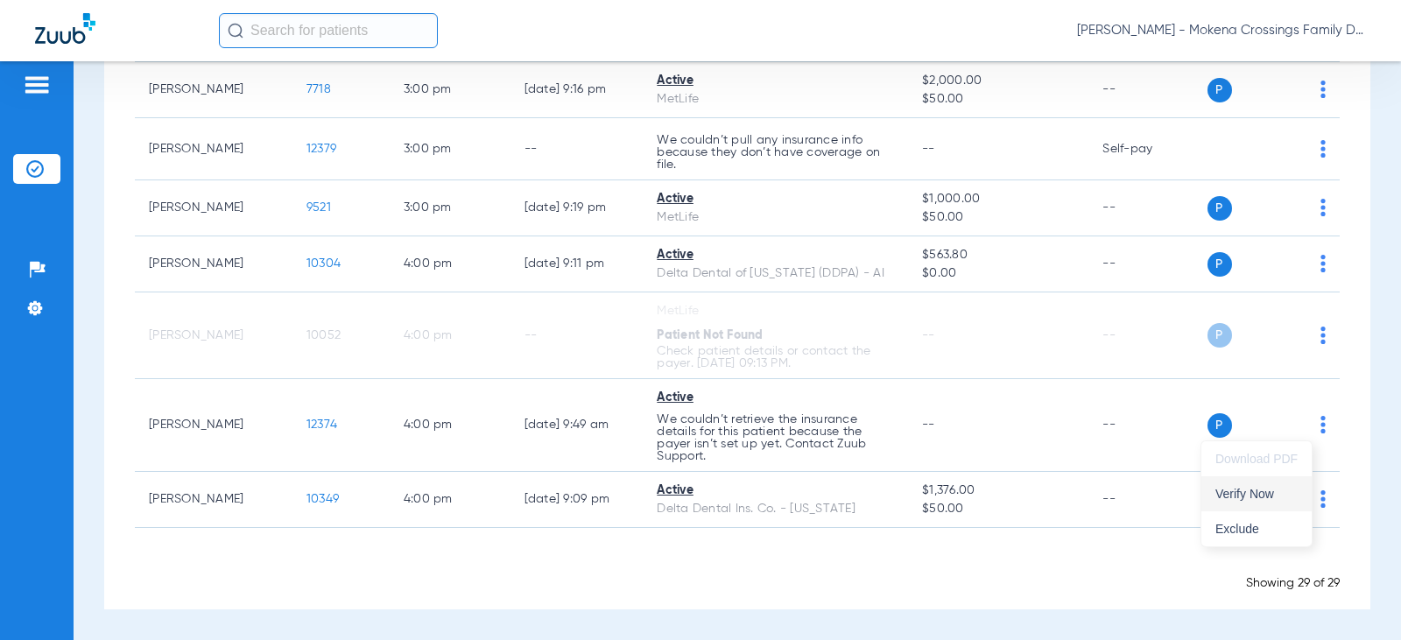
click at [1258, 494] on span "Verify Now" at bounding box center [1257, 494] width 82 height 12
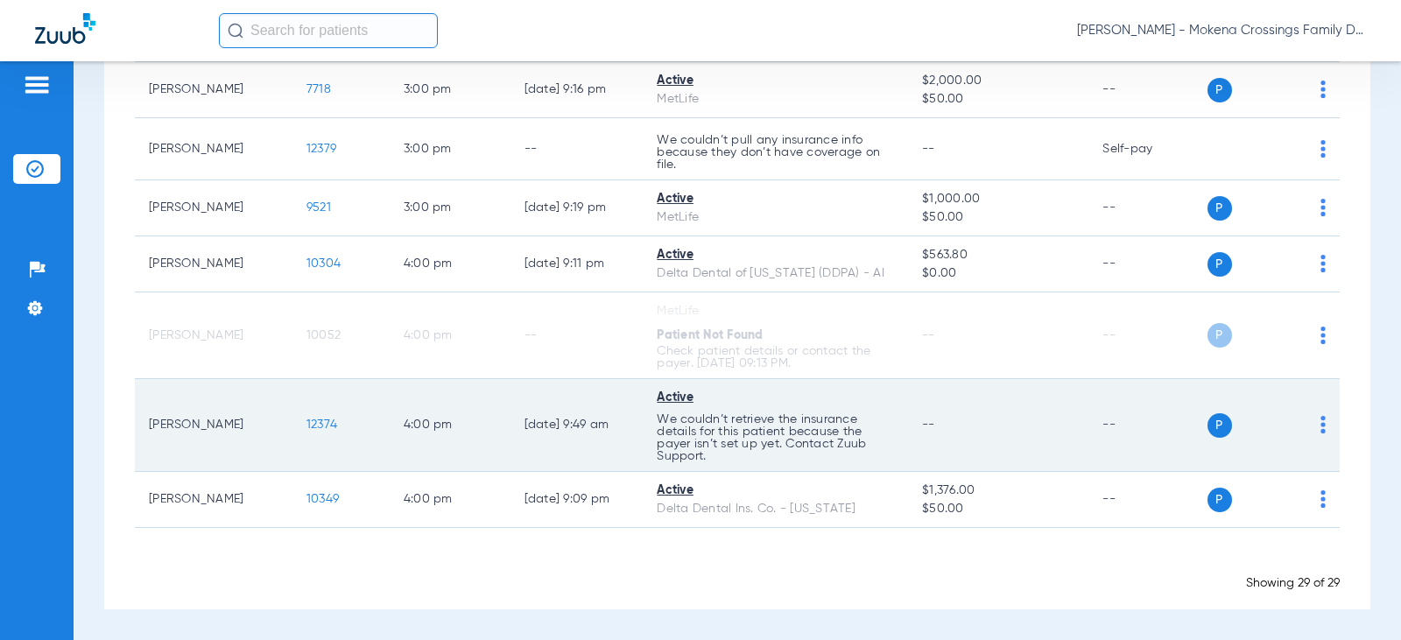
click at [1321, 427] on img at bounding box center [1323, 425] width 5 height 18
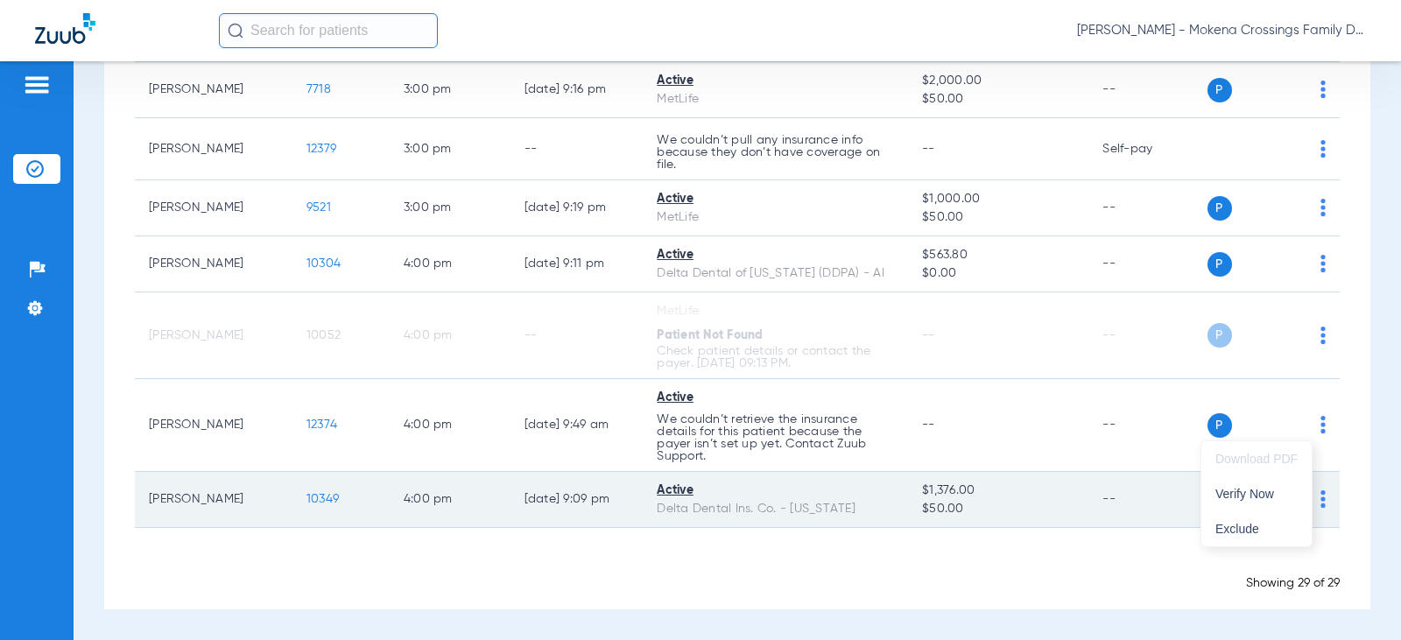
click at [1250, 498] on span "Verify Now" at bounding box center [1257, 494] width 82 height 12
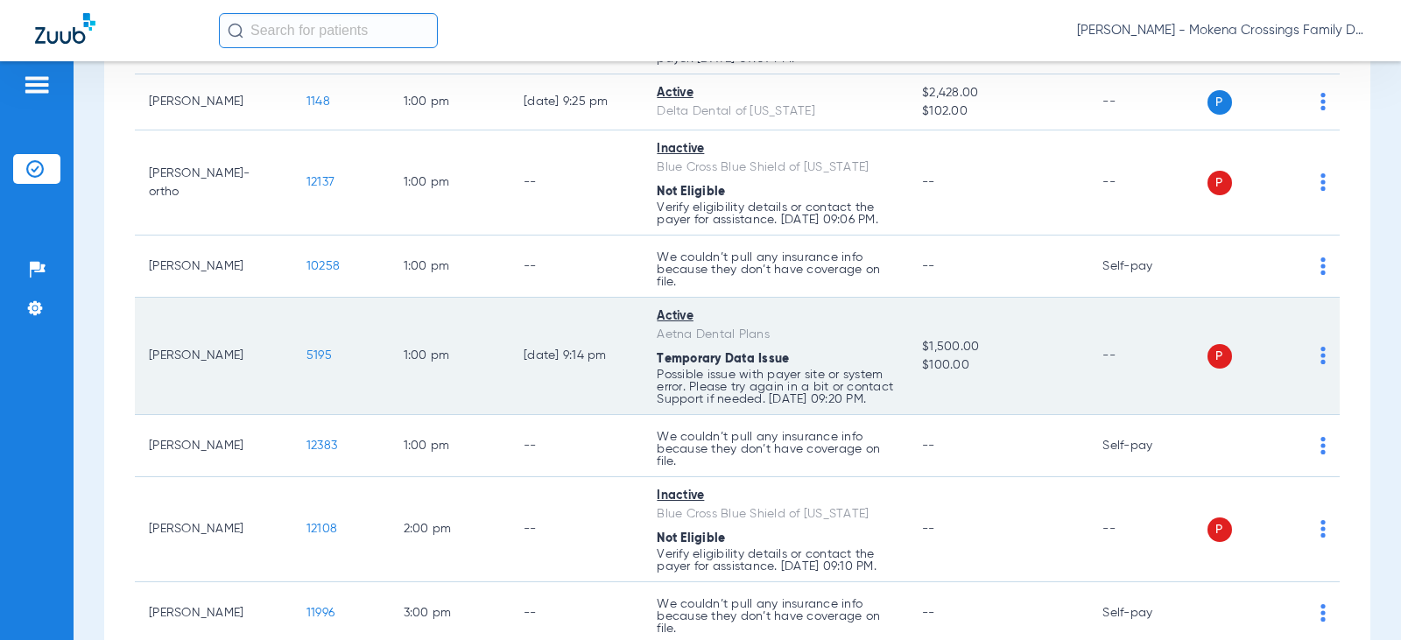
scroll to position [1203, 0]
